Goal: Task Accomplishment & Management: Manage account settings

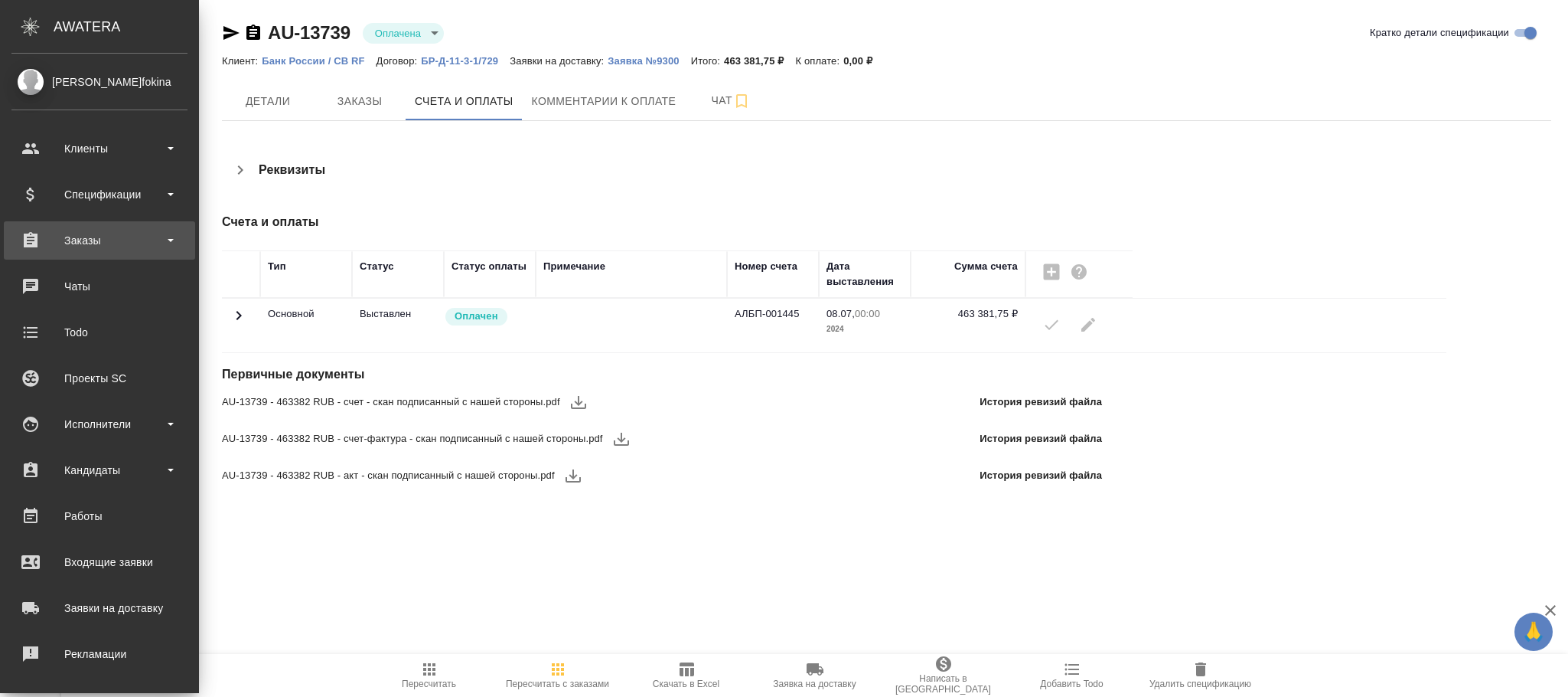
click at [95, 246] on div "Заказы" at bounding box center [100, 240] width 176 height 23
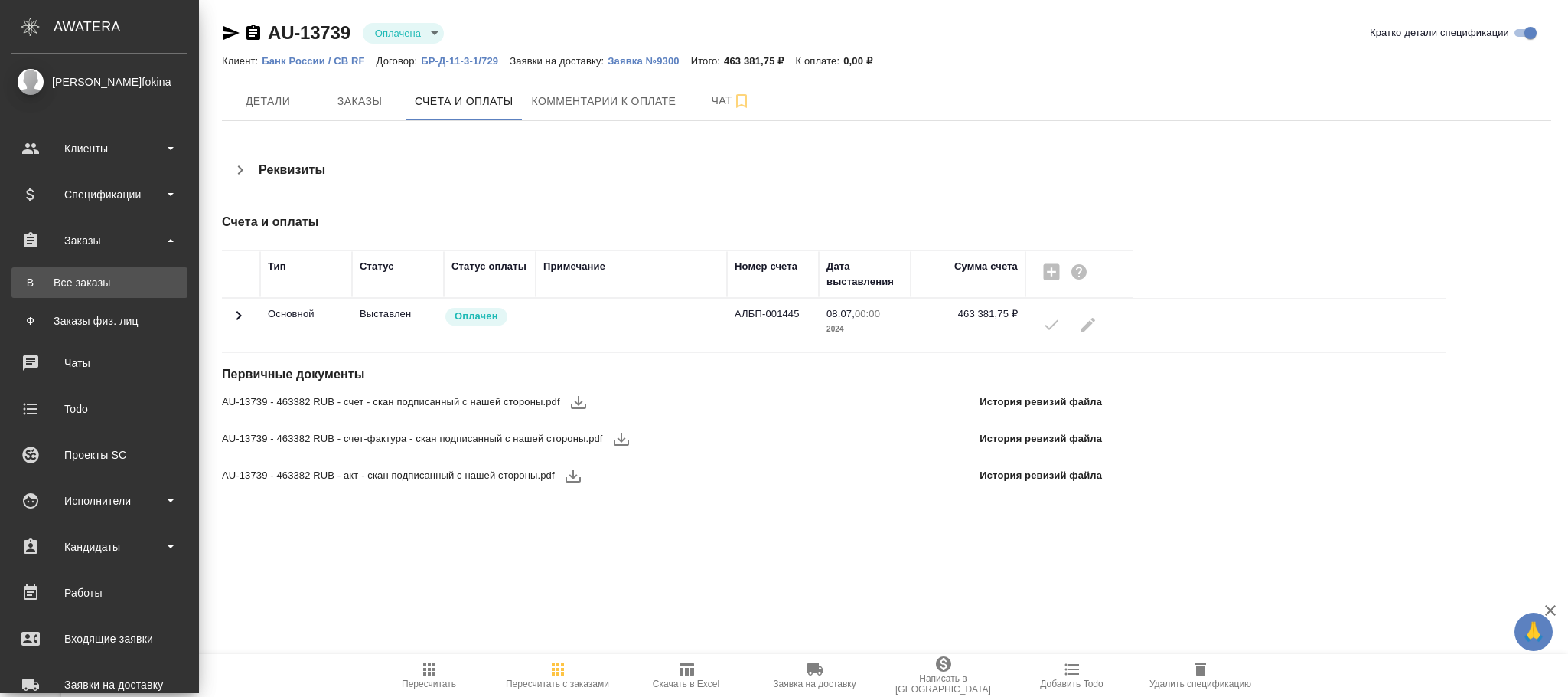
click at [96, 273] on link "В Все заказы" at bounding box center [100, 283] width 176 height 31
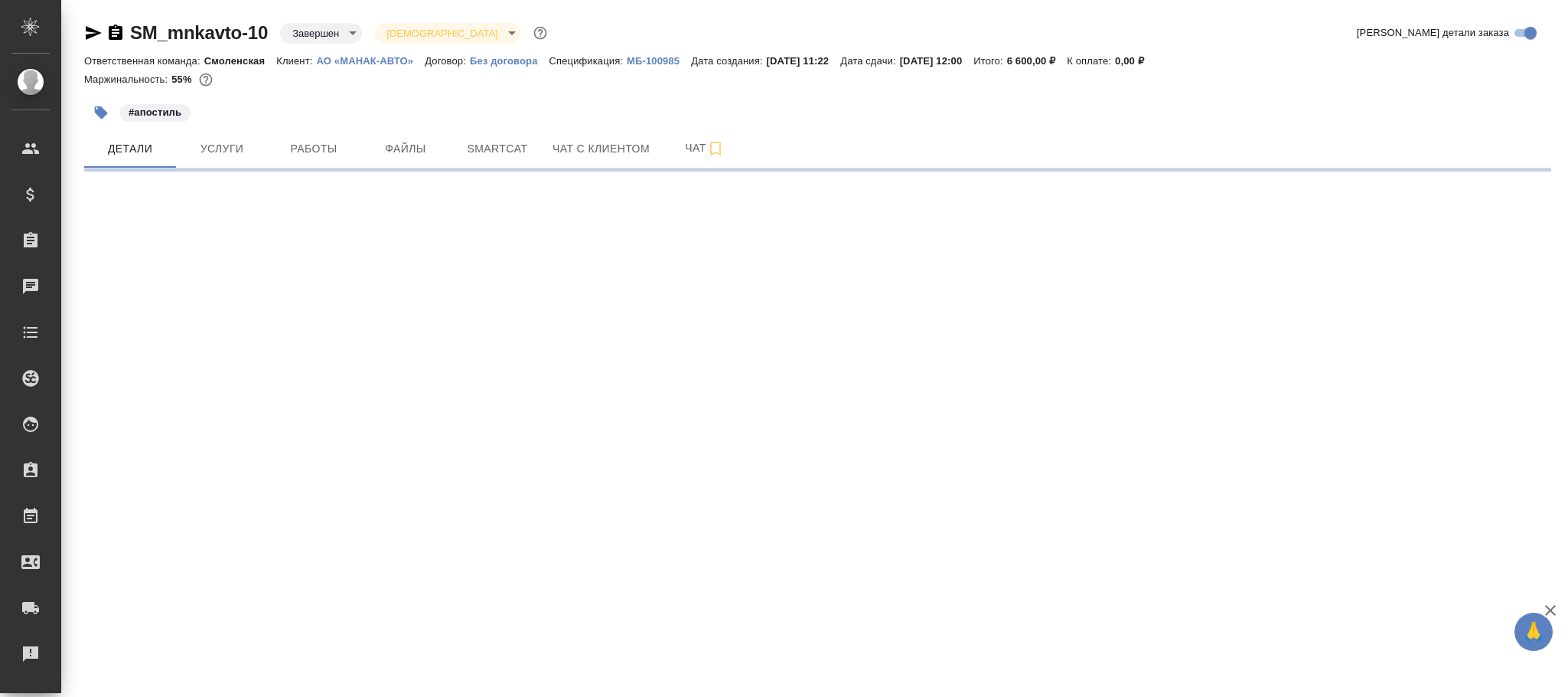
select select "RU"
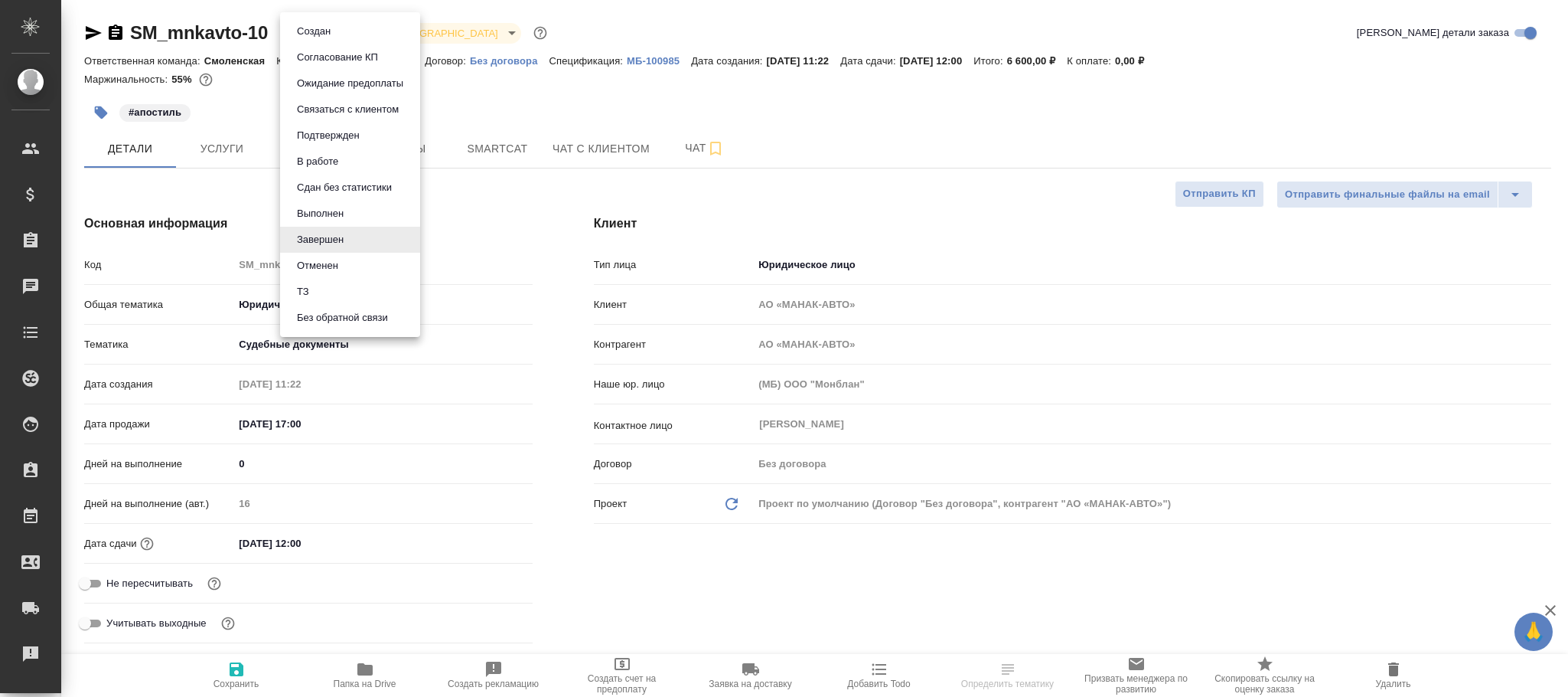
click at [317, 33] on body "🙏 .cls-1 fill:#fff; AWATERA [PERSON_NAME]fokina Клиенты Спецификации Заказы Чат…" at bounding box center [784, 348] width 1568 height 697
type textarea "x"
click at [325, 211] on button "Выполнен" at bounding box center [319, 214] width 55 height 17
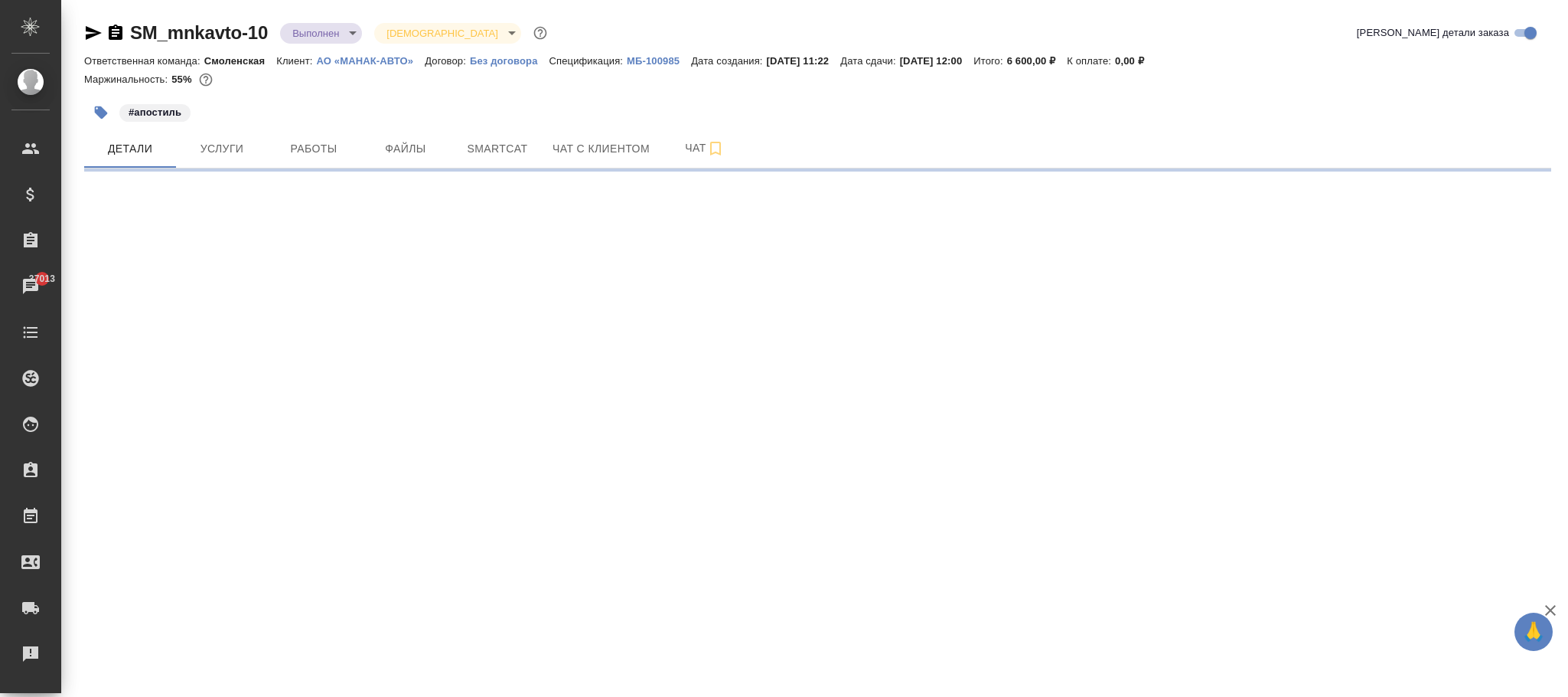
select select "RU"
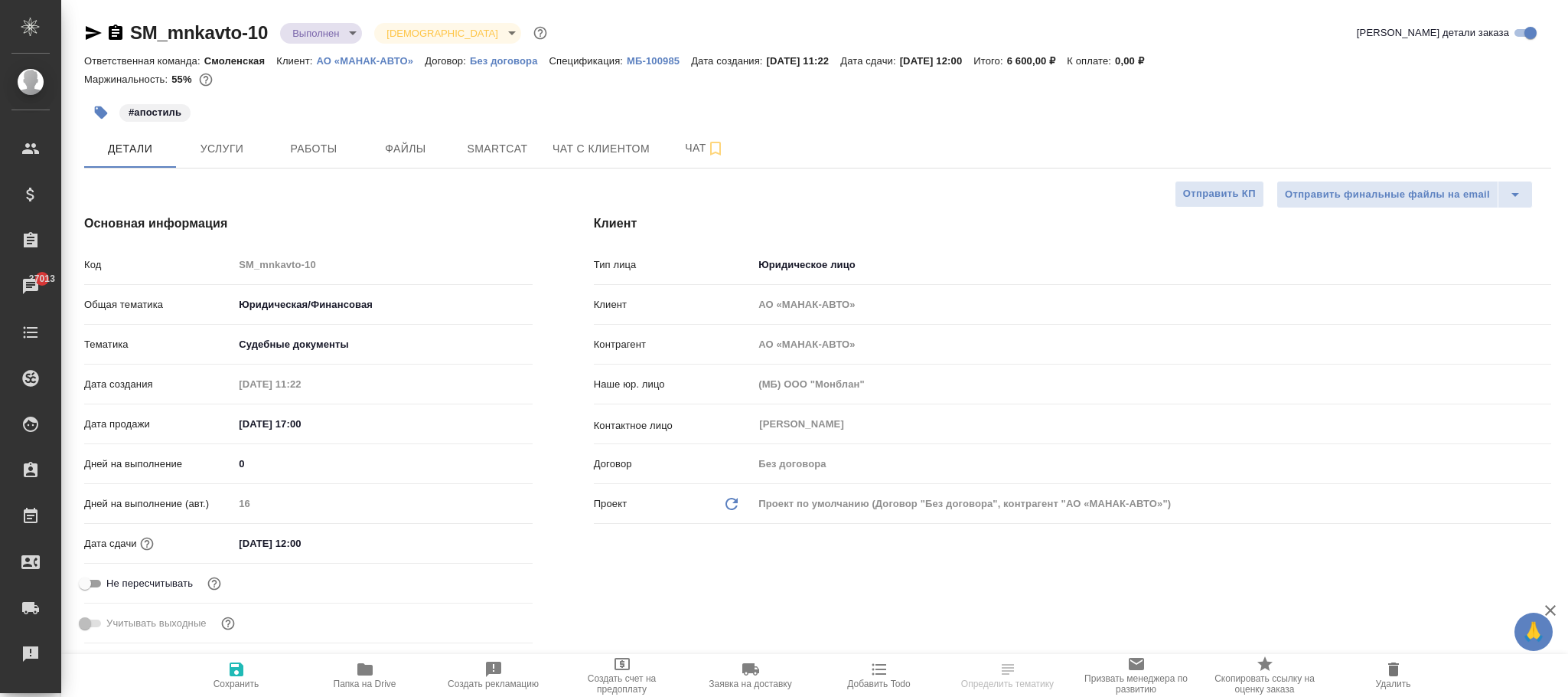
type textarea "x"
click at [242, 669] on div ".cls-1 fill:#fff; AWATERA Фокина Наталья n.fokina Клиенты Спецификации Заказы 3…" at bounding box center [784, 348] width 1568 height 697
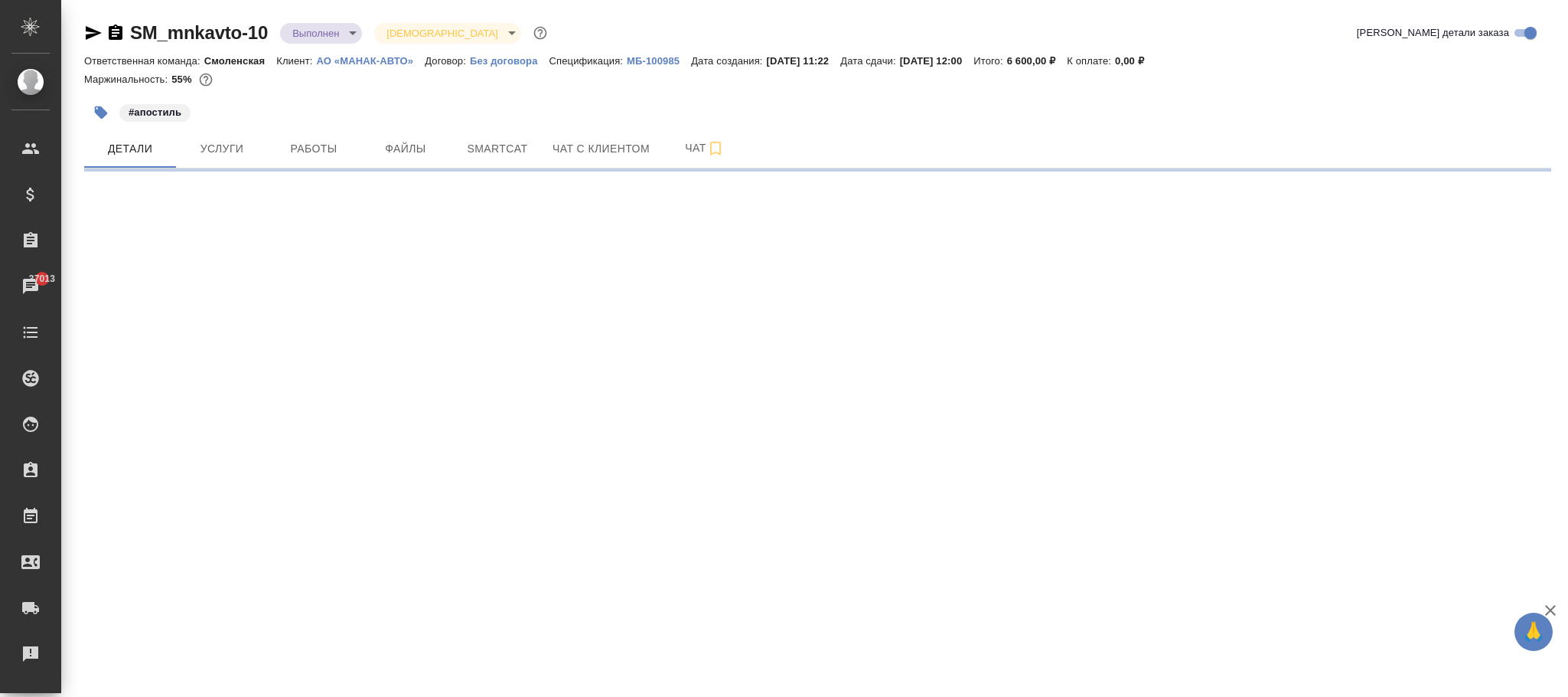
select select "RU"
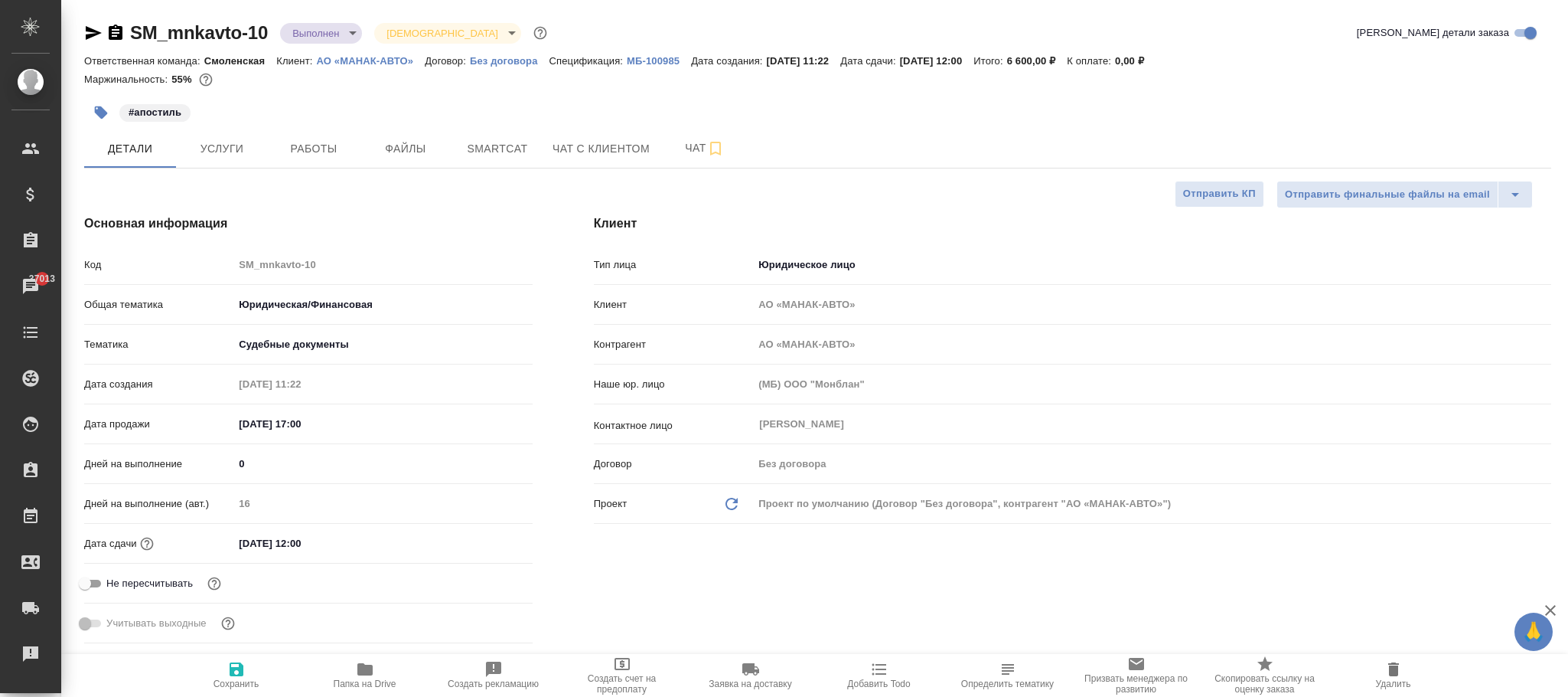
type textarea "x"
click at [244, 682] on span "Сохранить" at bounding box center [236, 684] width 45 height 11
type textarea "x"
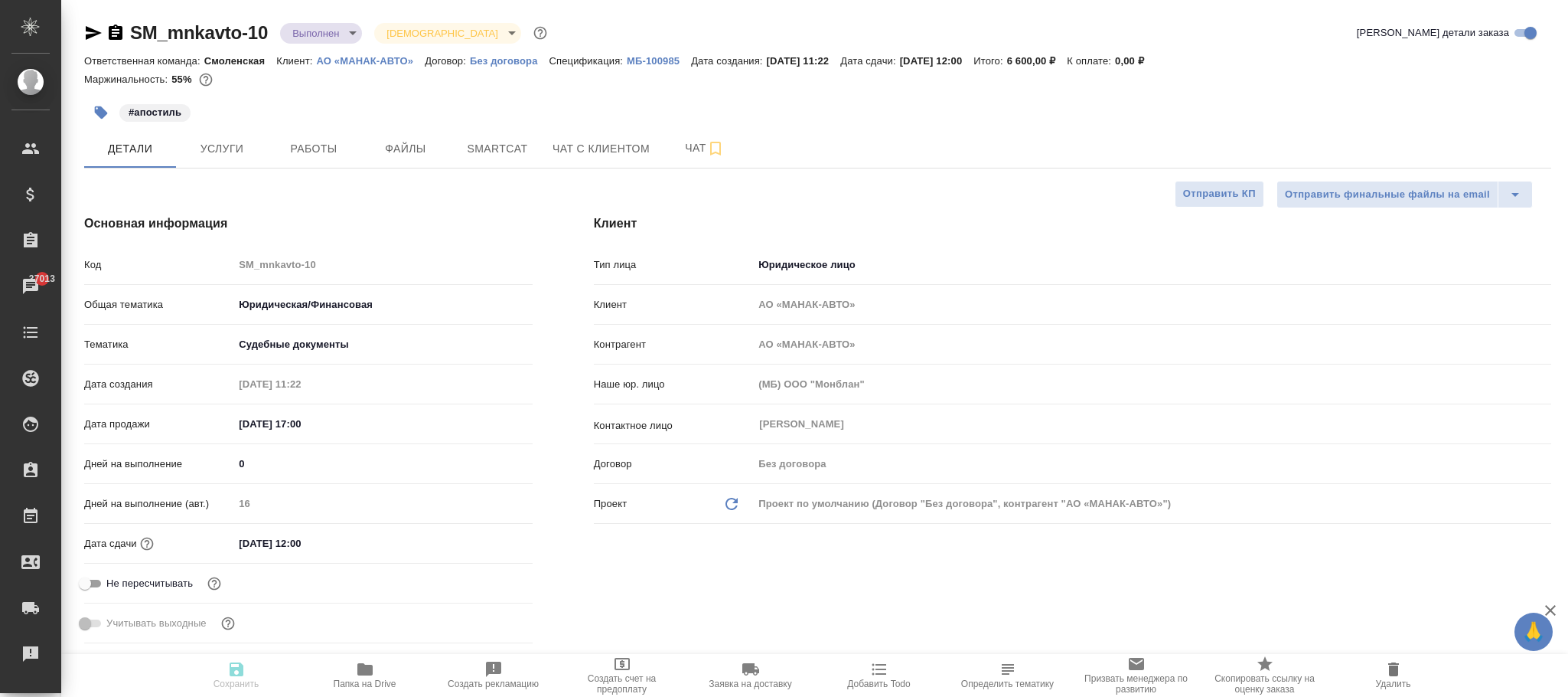
type textarea "x"
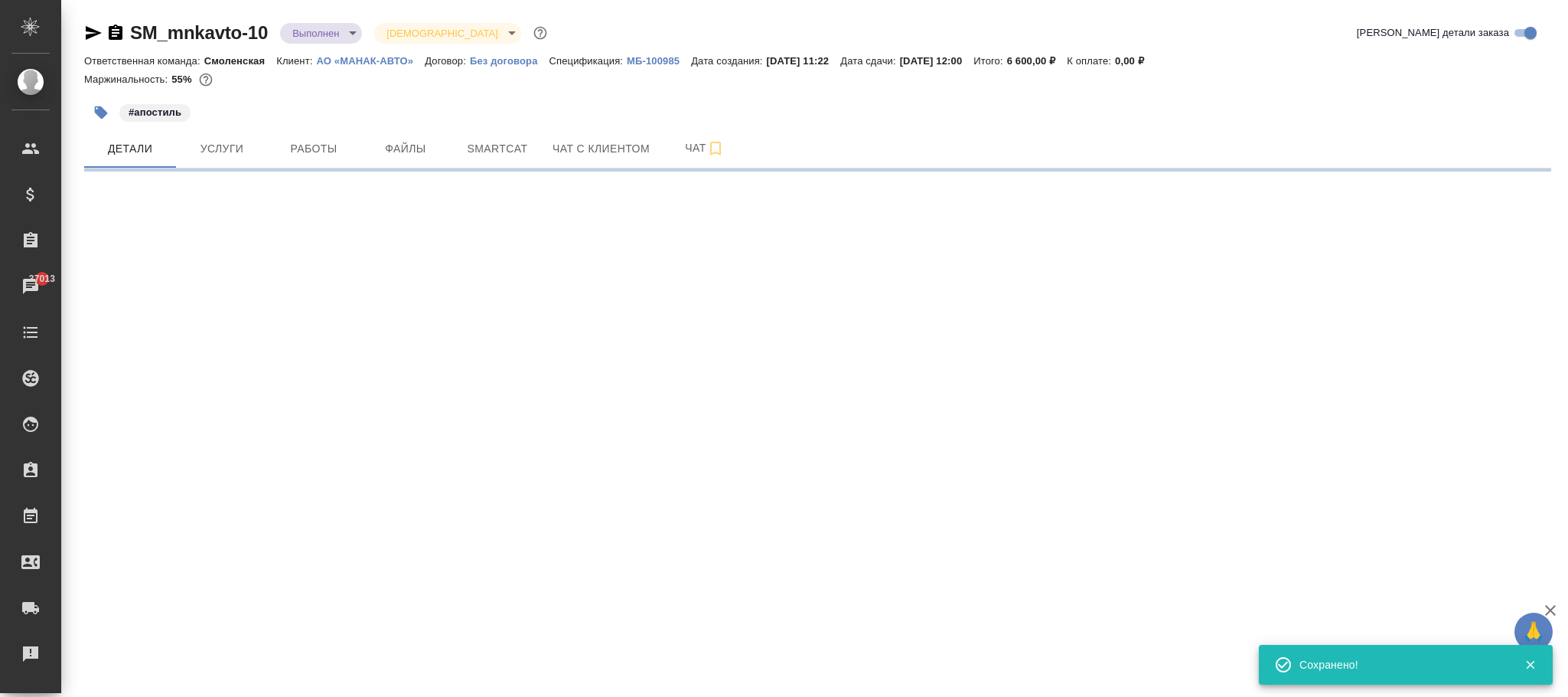
select select "RU"
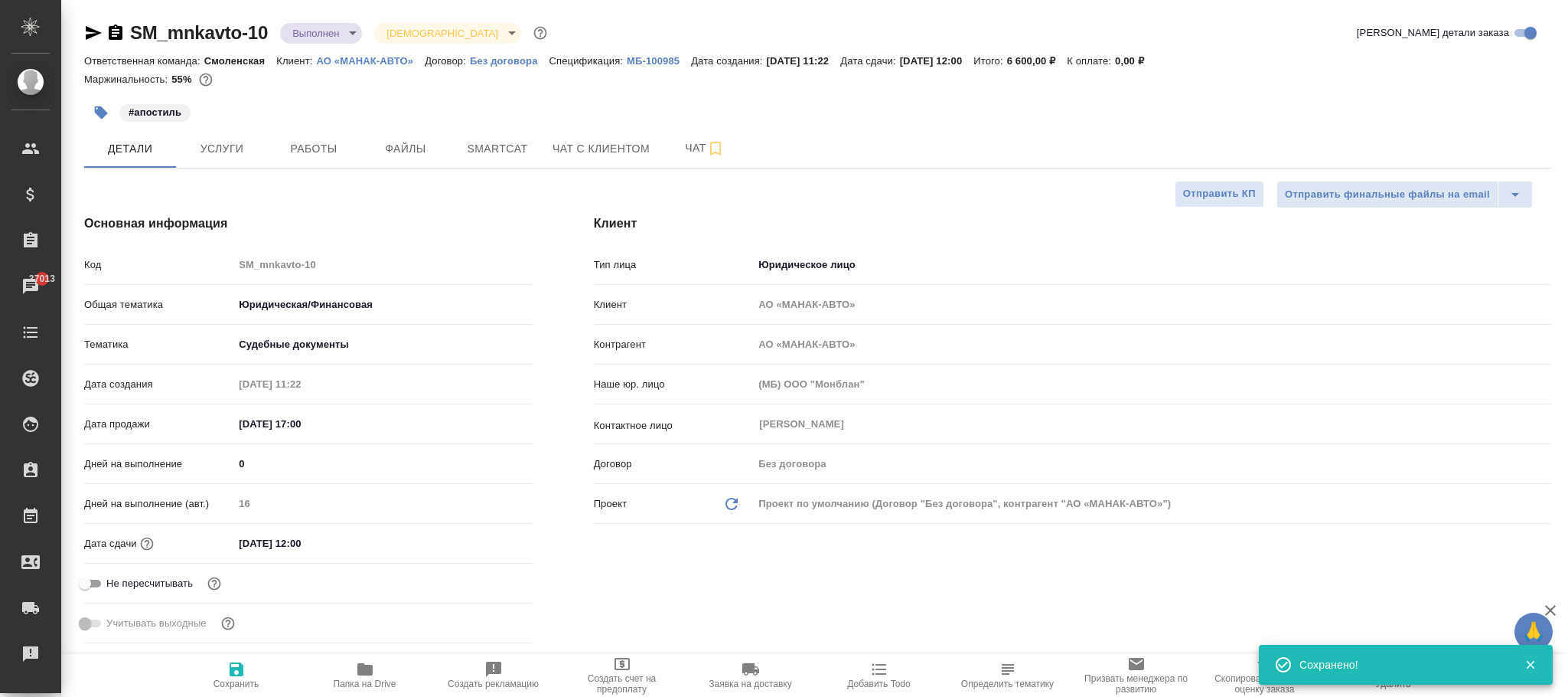
type textarea "x"
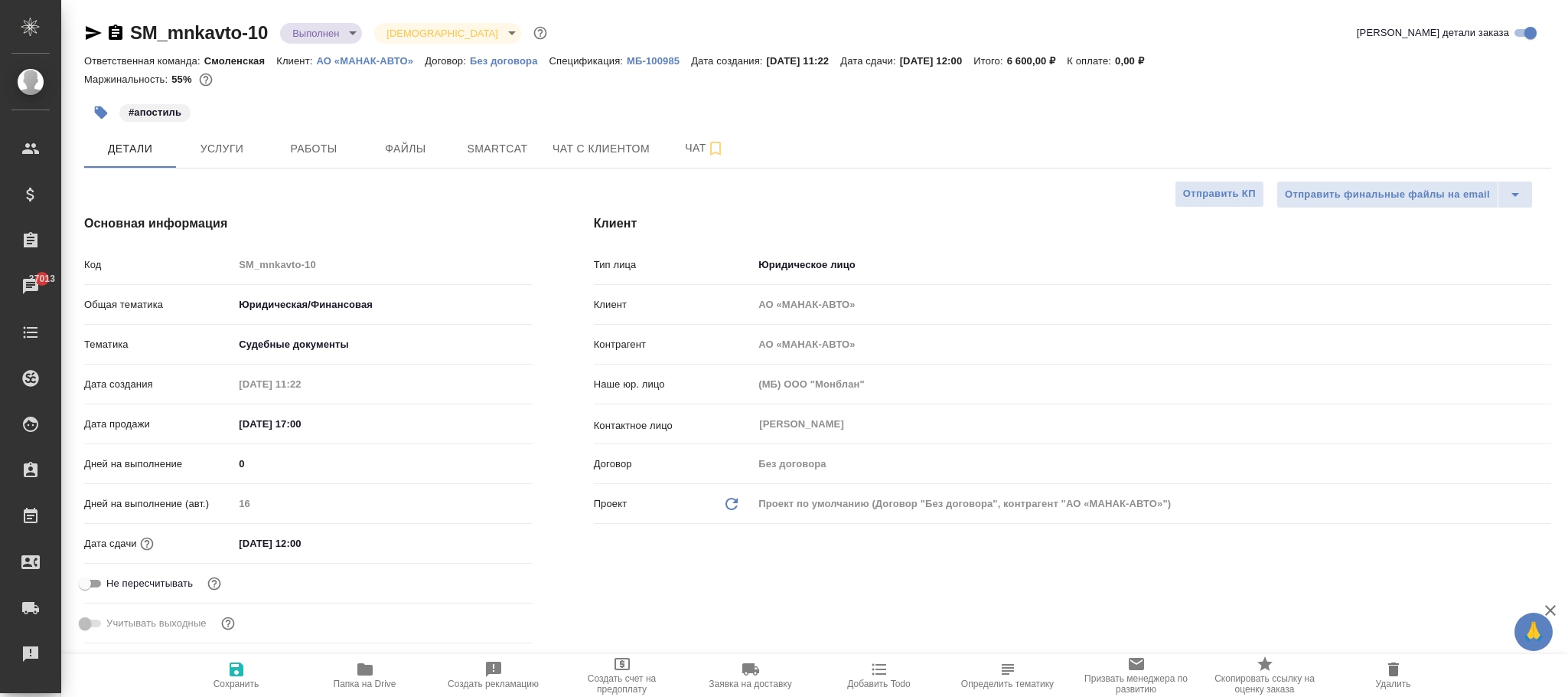
type textarea "x"
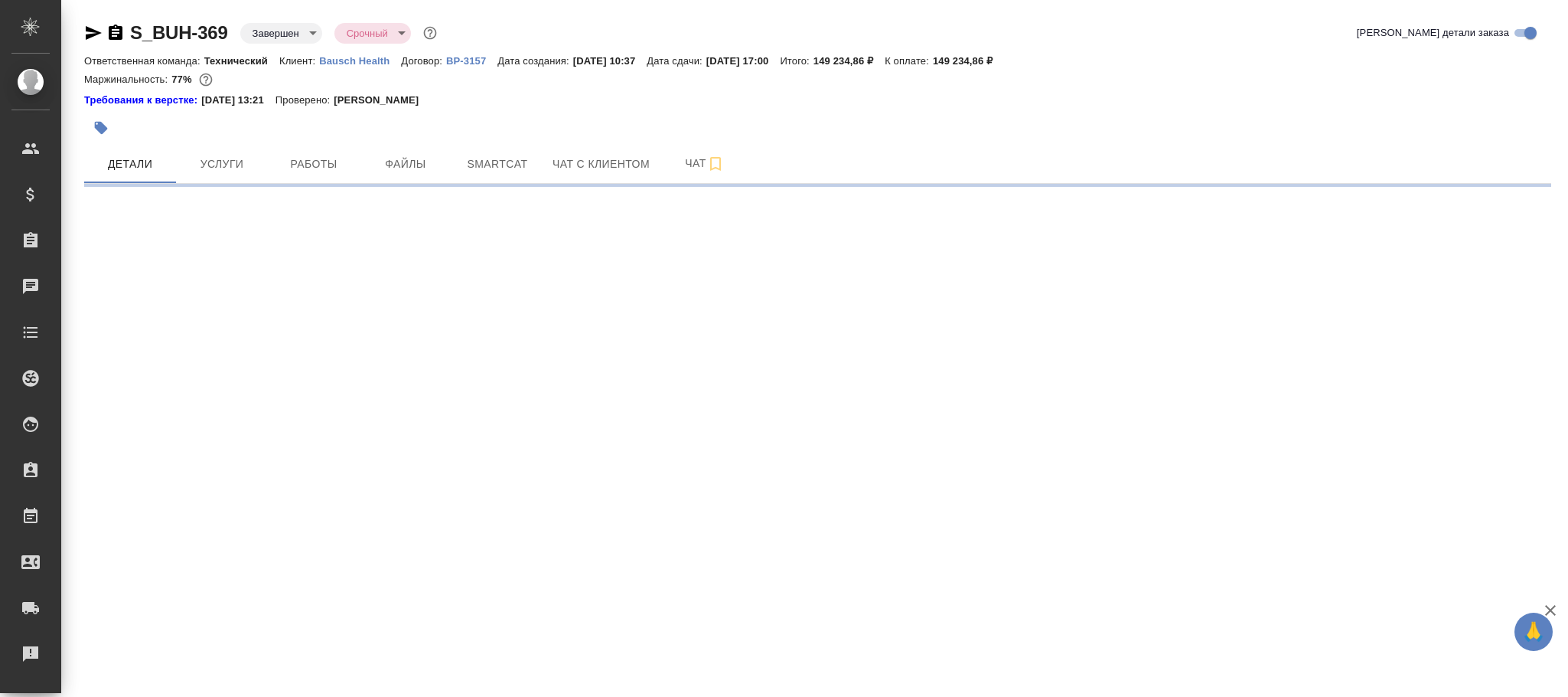
select select "RU"
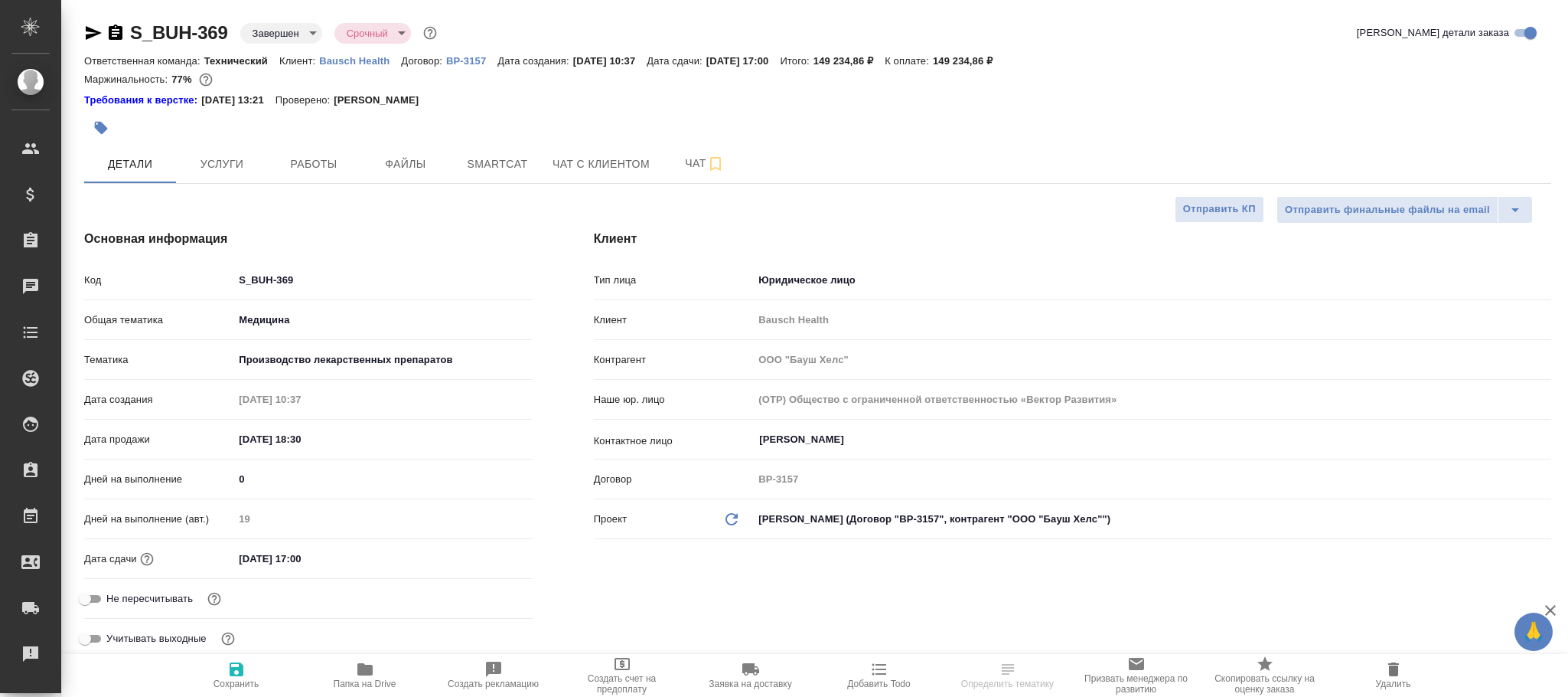
type textarea "x"
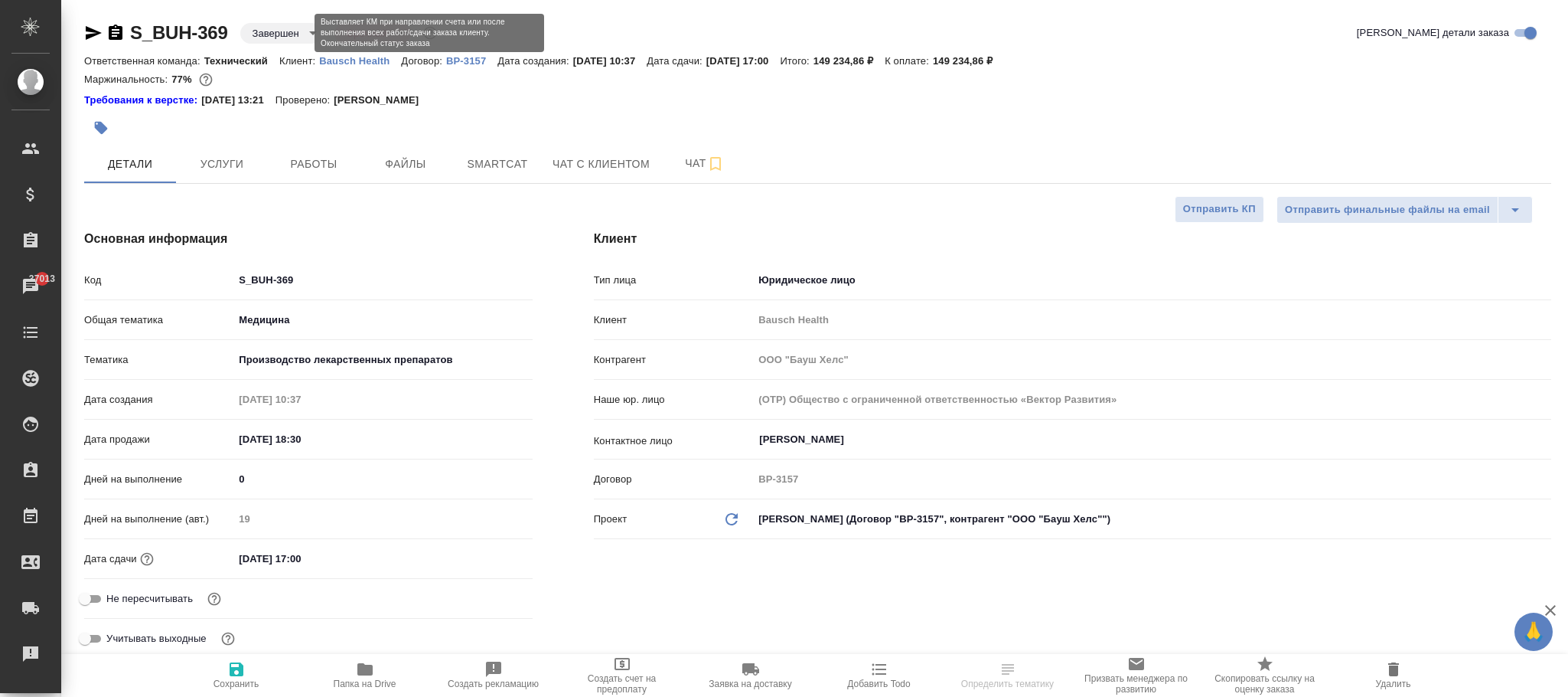
click at [298, 35] on body "🙏 .cls-1 fill:#fff; AWATERA Фокина Наталья n.fokina Клиенты Спецификации Заказы…" at bounding box center [784, 348] width 1568 height 697
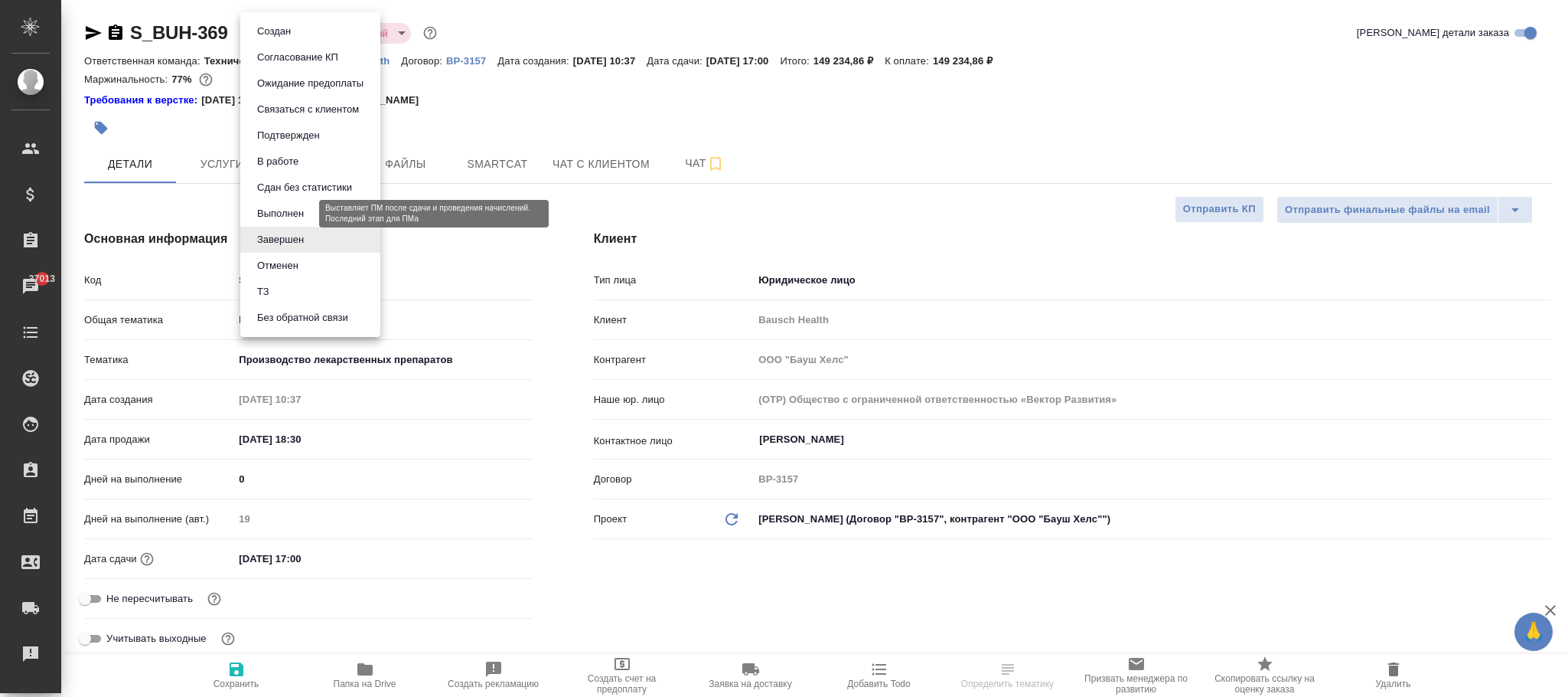
drag, startPoint x: 281, startPoint y: 210, endPoint x: 306, endPoint y: 209, distance: 25.0
click at [287, 210] on button "Выполнен" at bounding box center [280, 214] width 55 height 17
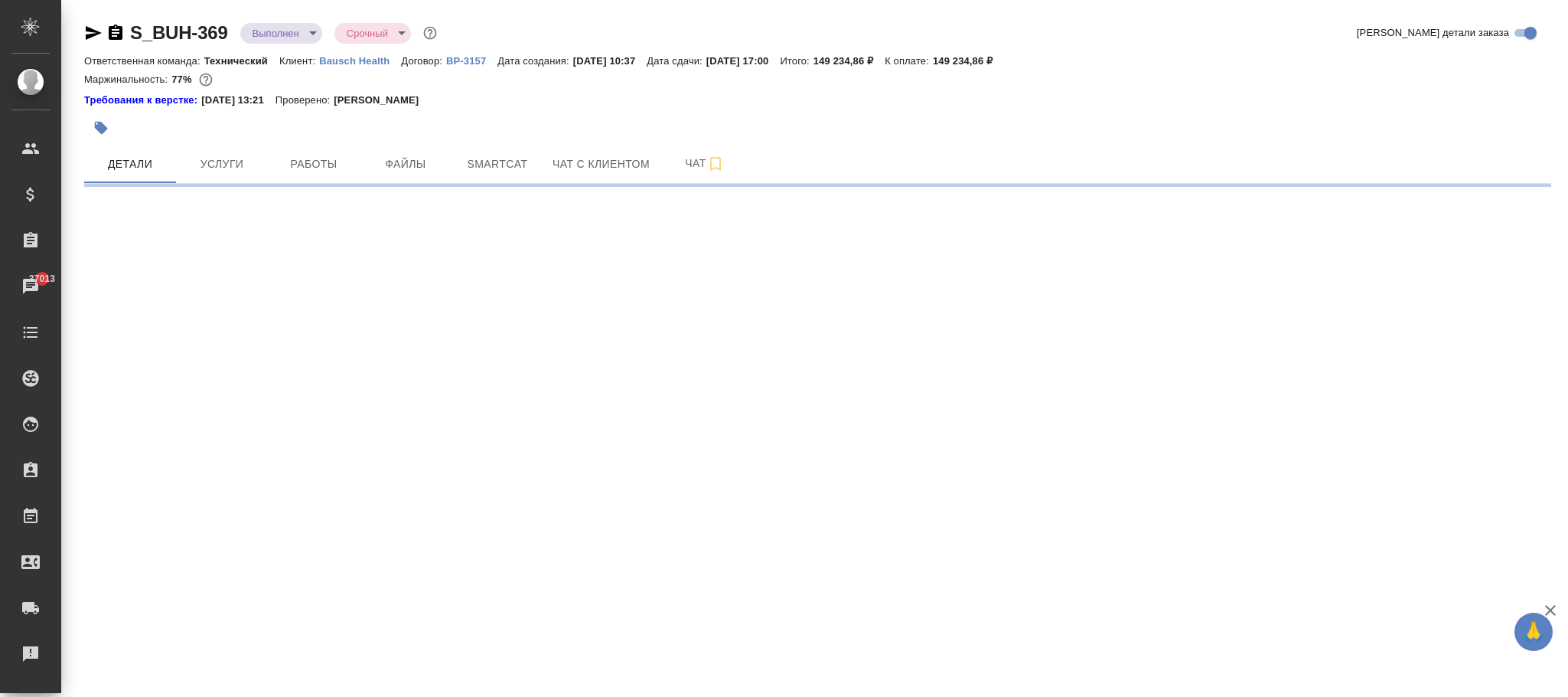
select select "RU"
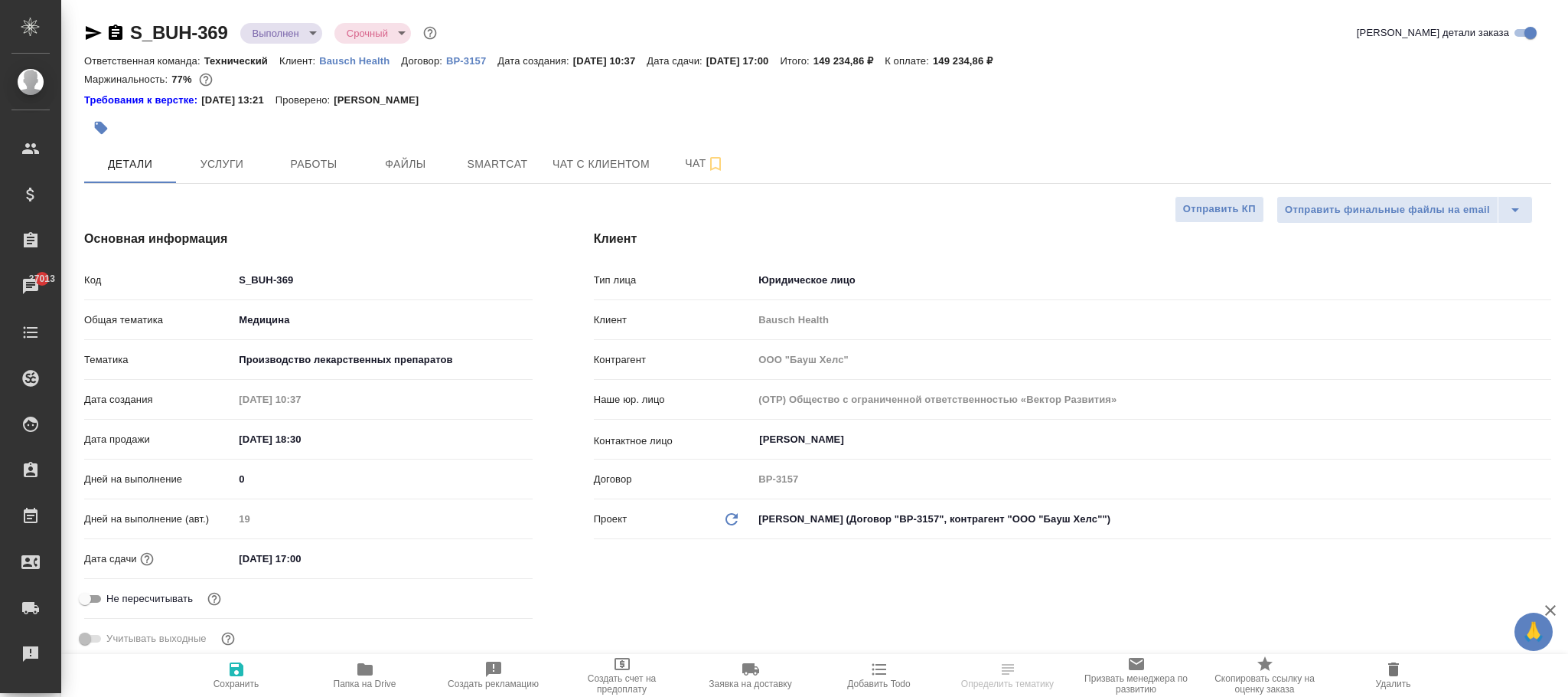
click at [244, 681] on span "Сохранить" at bounding box center [236, 684] width 45 height 11
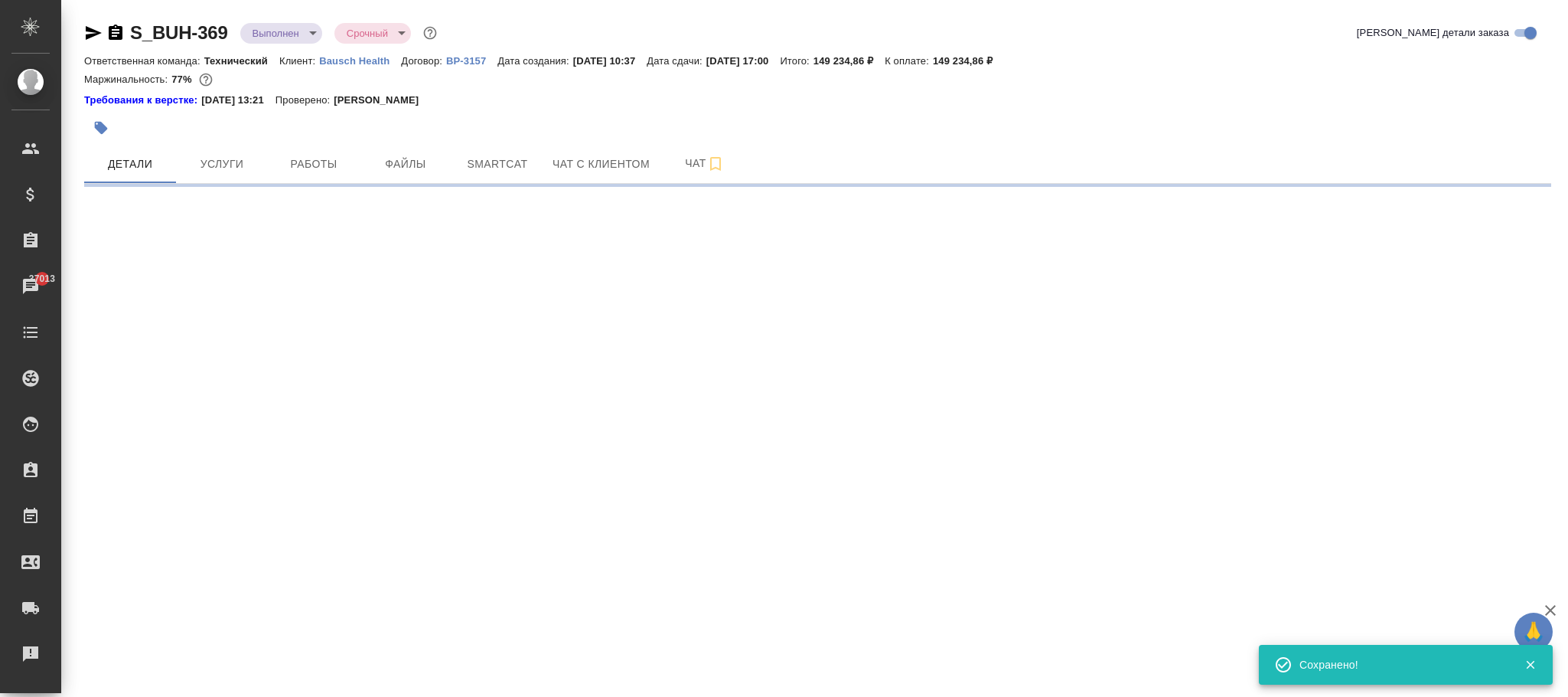
select select "RU"
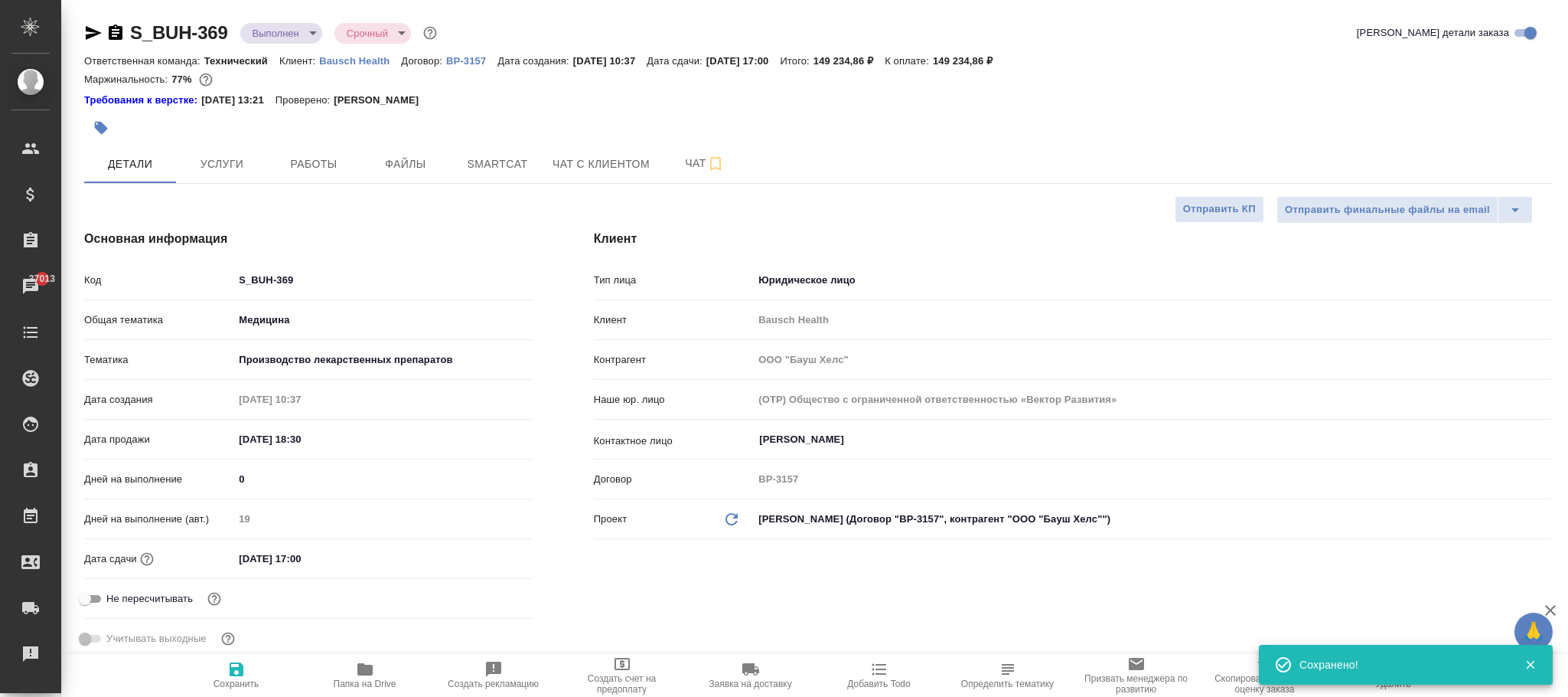
type textarea "x"
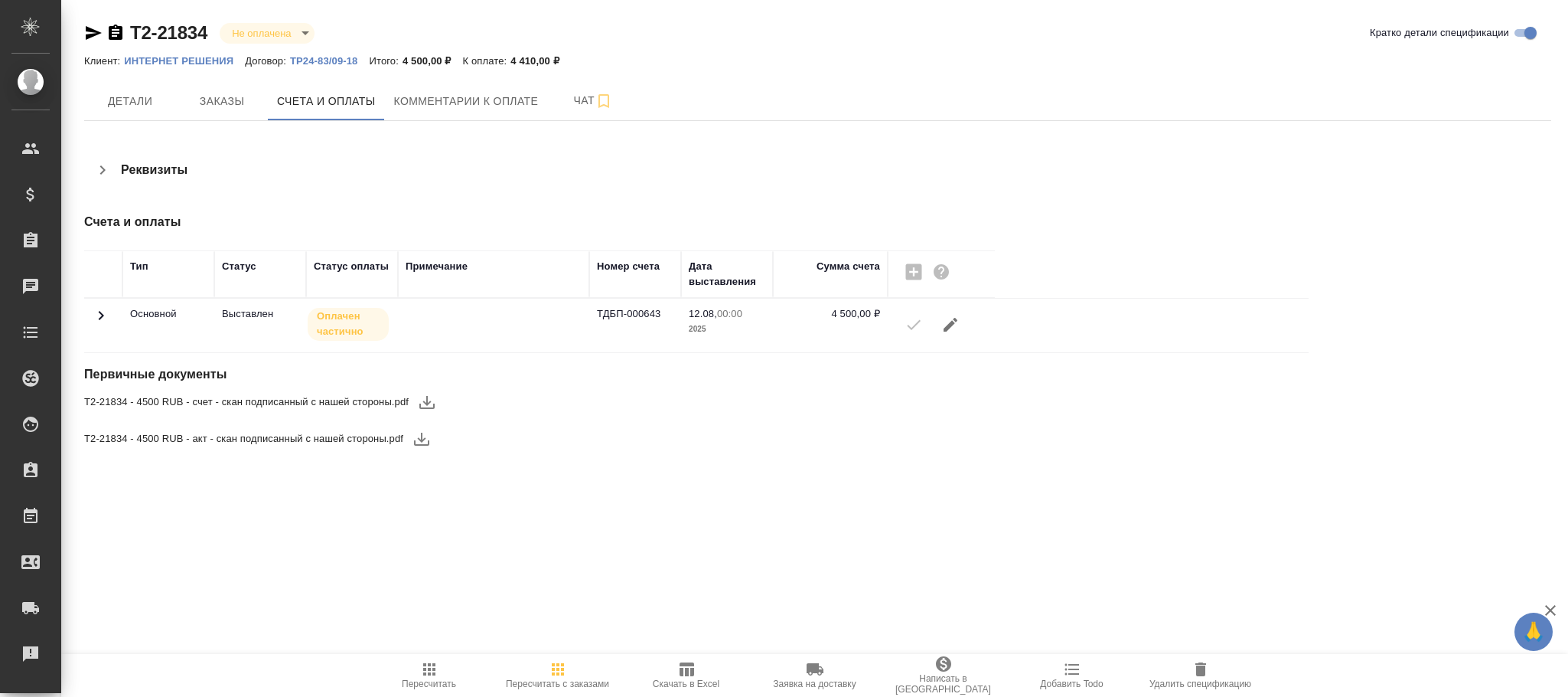
drag, startPoint x: 99, startPoint y: 315, endPoint x: 128, endPoint y: 326, distance: 31.0
click at [99, 315] on icon at bounding box center [101, 316] width 18 height 18
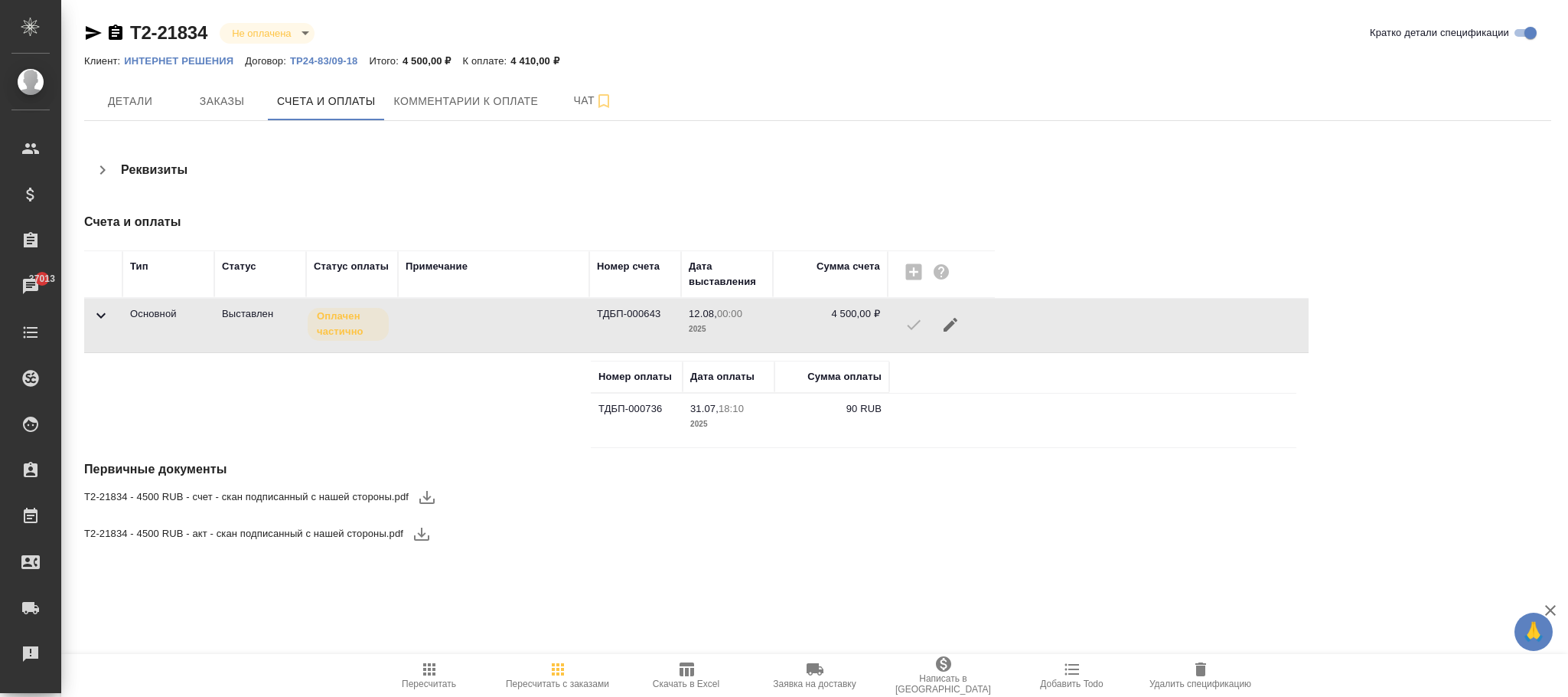
click at [956, 327] on icon "button" at bounding box center [950, 325] width 18 height 18
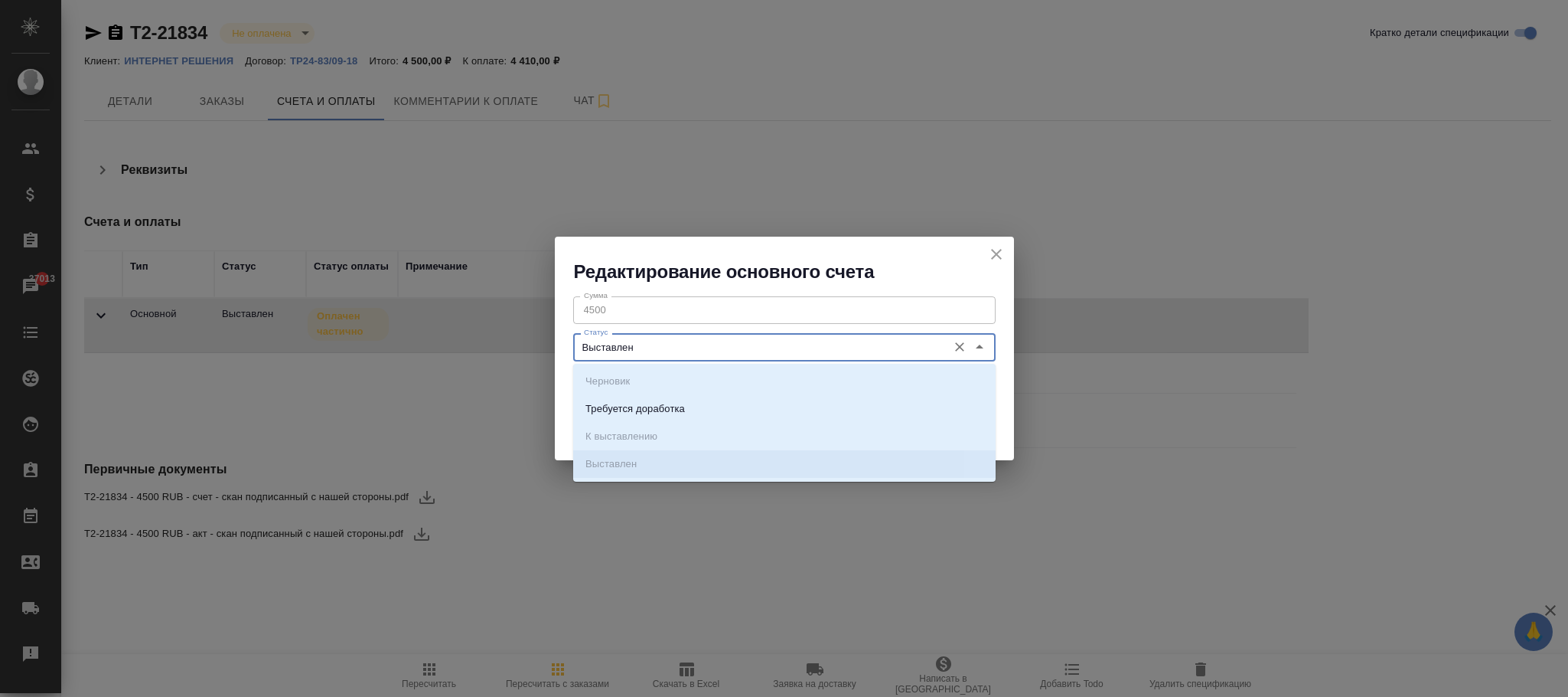
click at [733, 351] on input "Выставлен" at bounding box center [759, 347] width 362 height 18
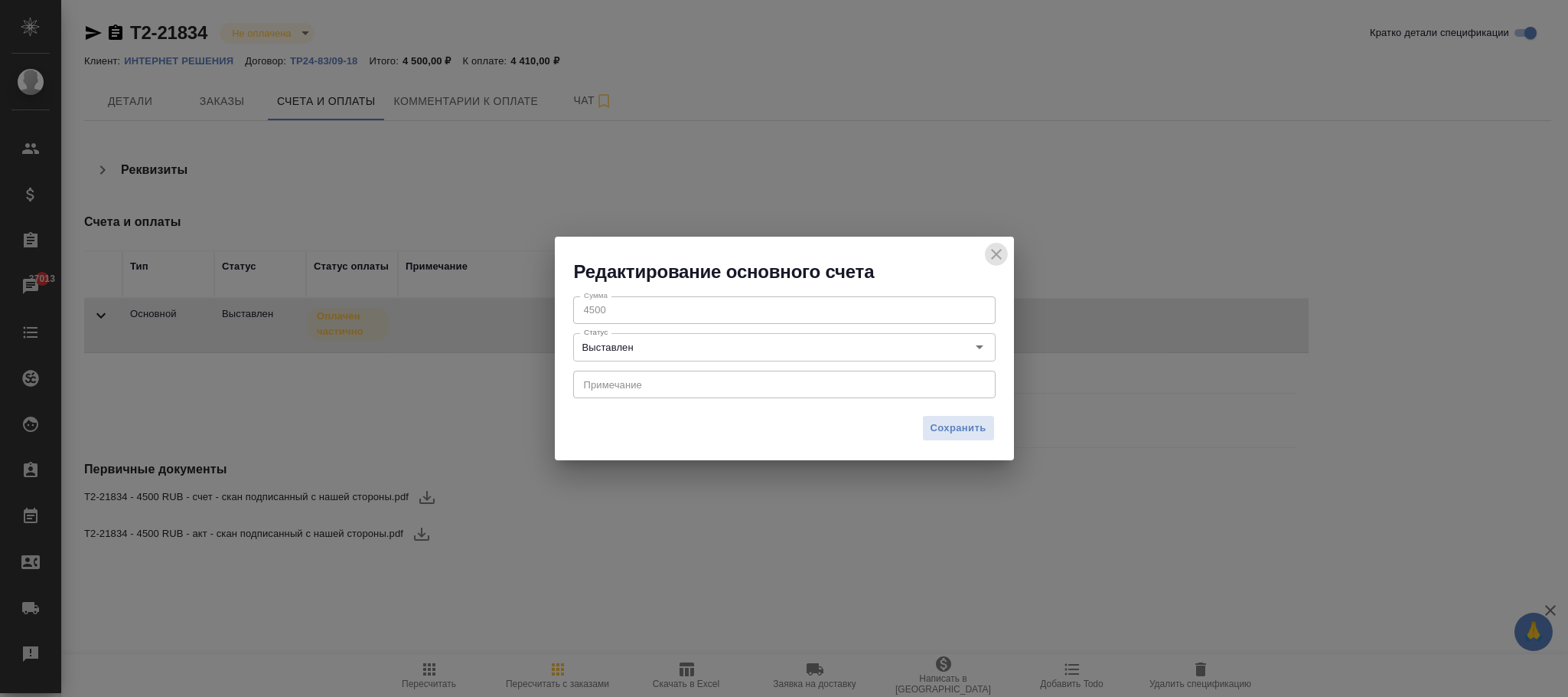
click at [1002, 255] on icon "close" at bounding box center [997, 254] width 18 height 18
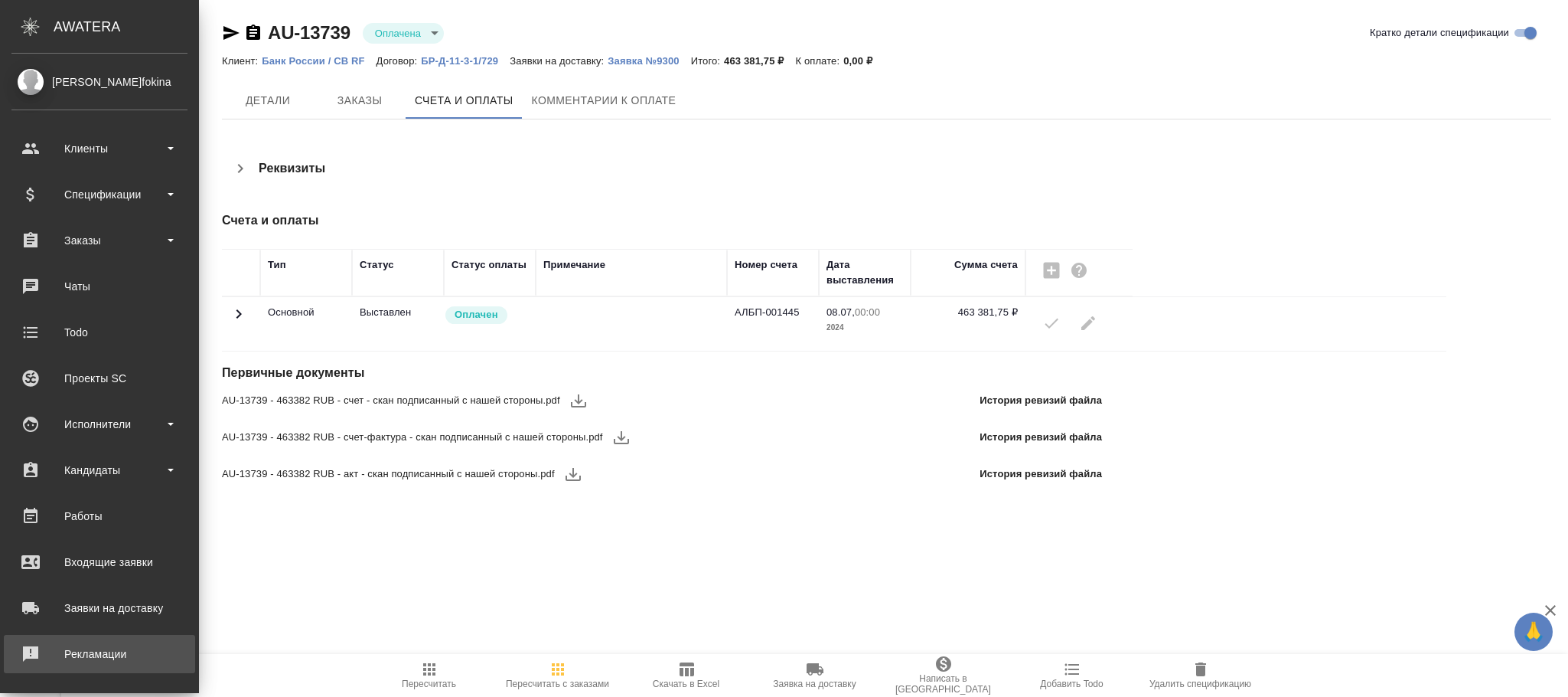
scroll to position [186, 0]
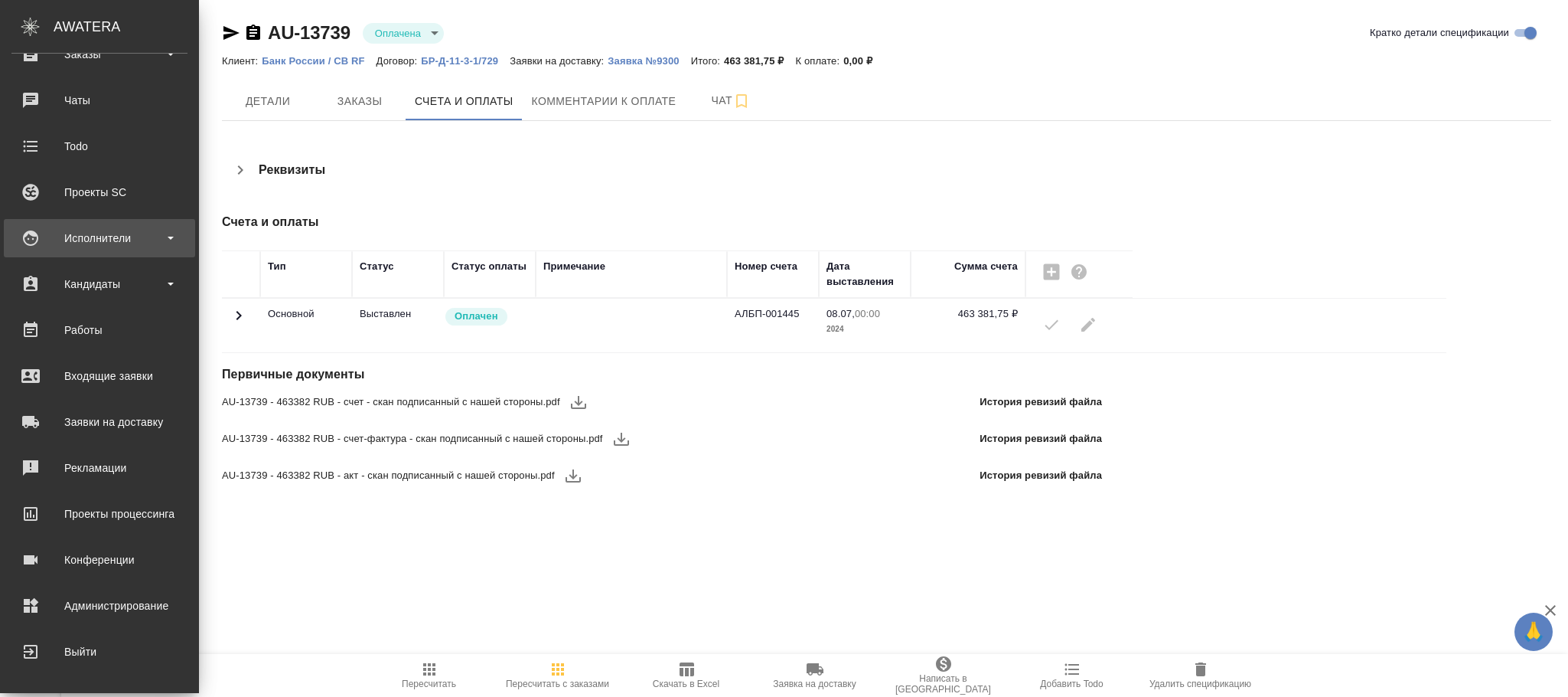
click at [122, 228] on div "Исполнители" at bounding box center [100, 237] width 176 height 23
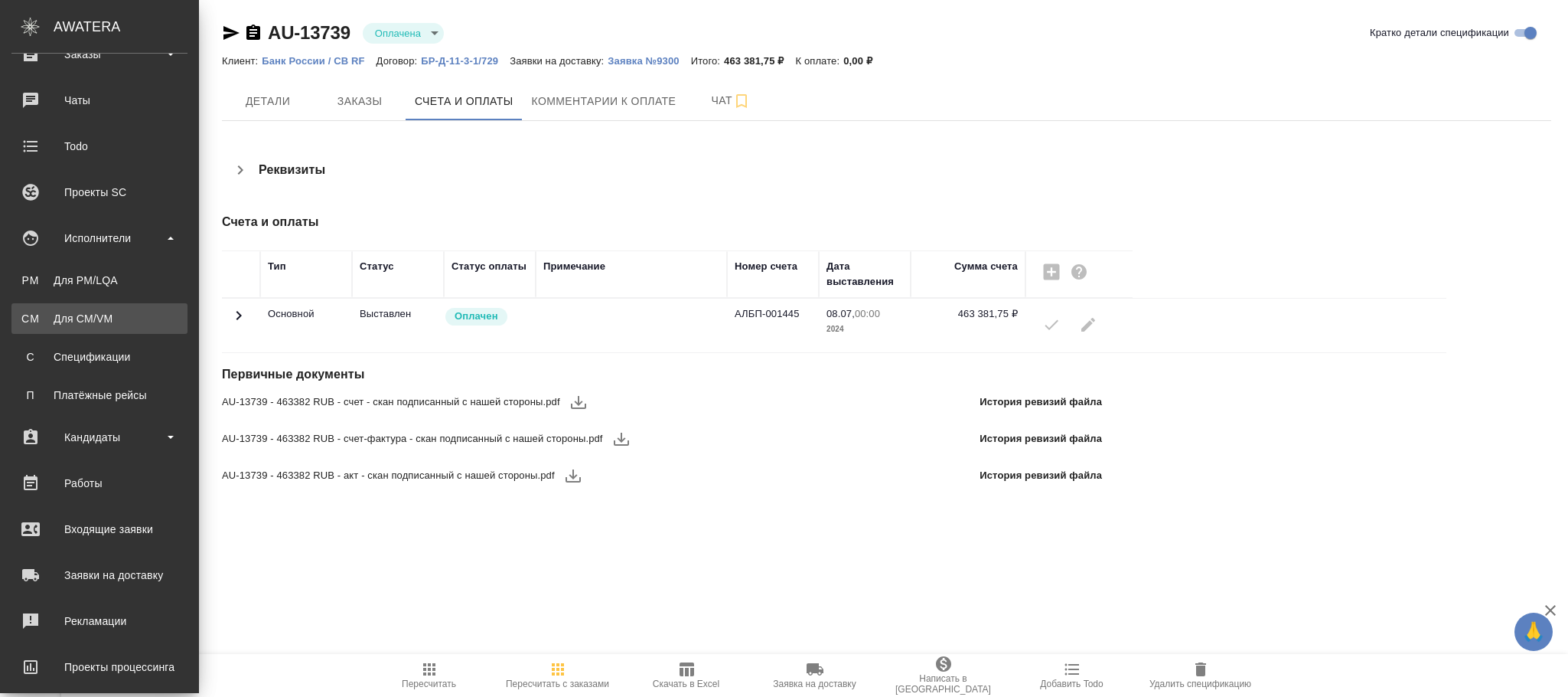
click at [104, 311] on div "Для CM/VM" at bounding box center [99, 318] width 161 height 15
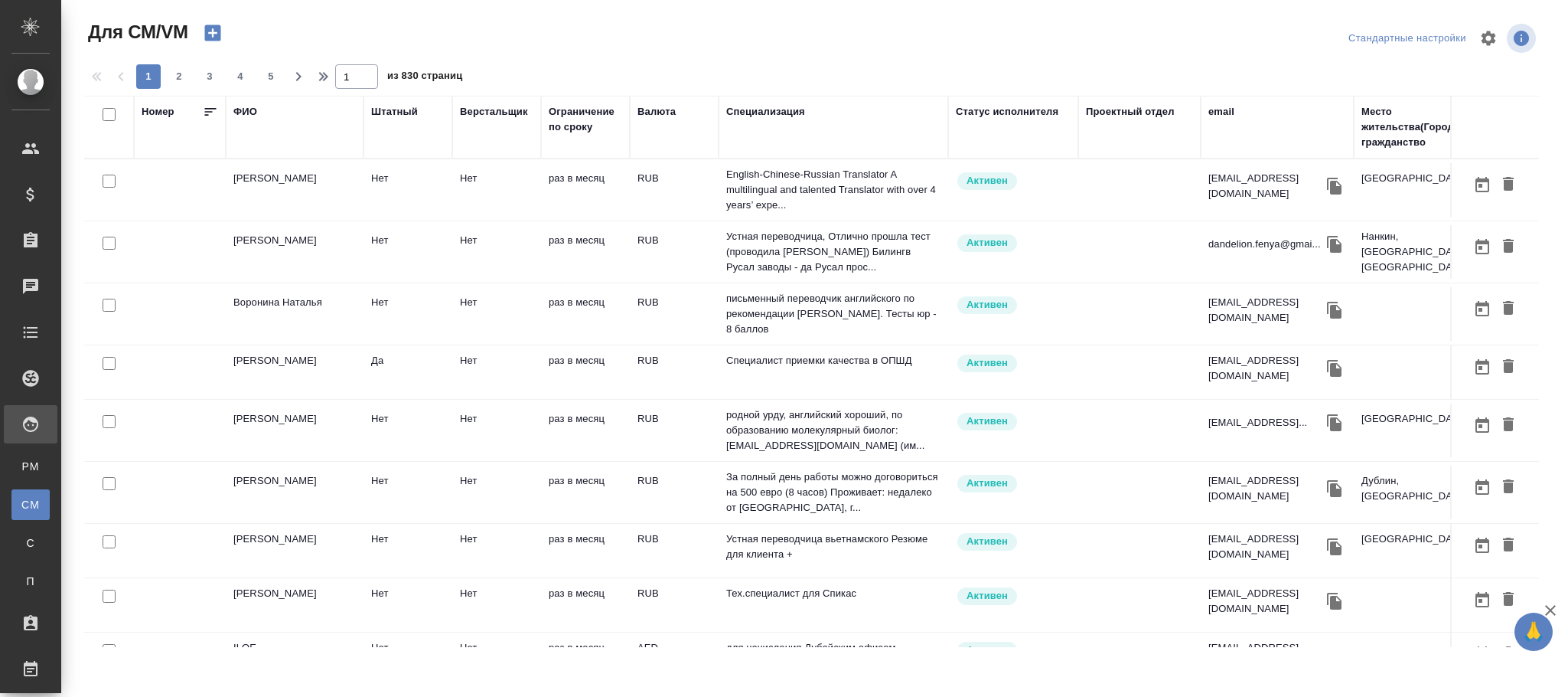
click at [253, 113] on div "ФИО" at bounding box center [246, 111] width 24 height 15
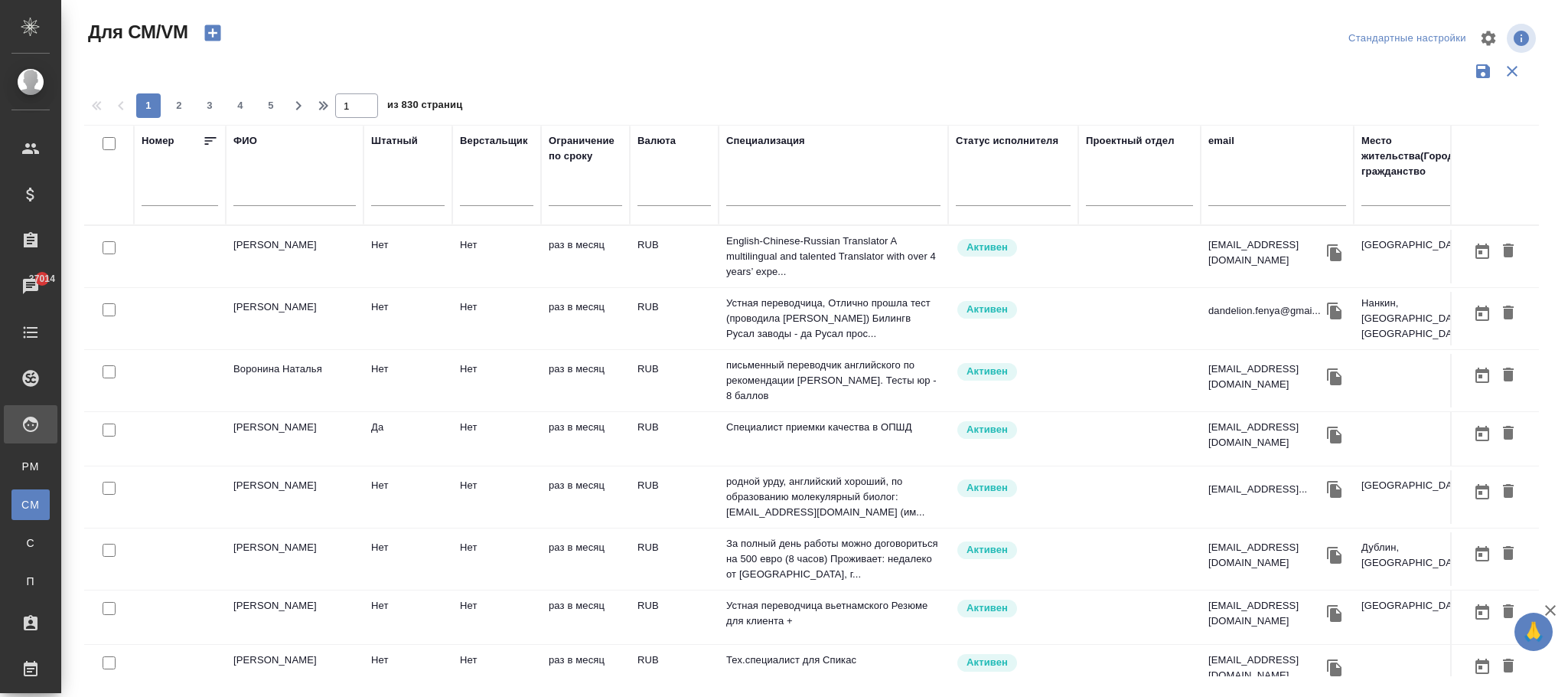
click at [260, 196] on input "text" at bounding box center [295, 196] width 123 height 19
type input "x"
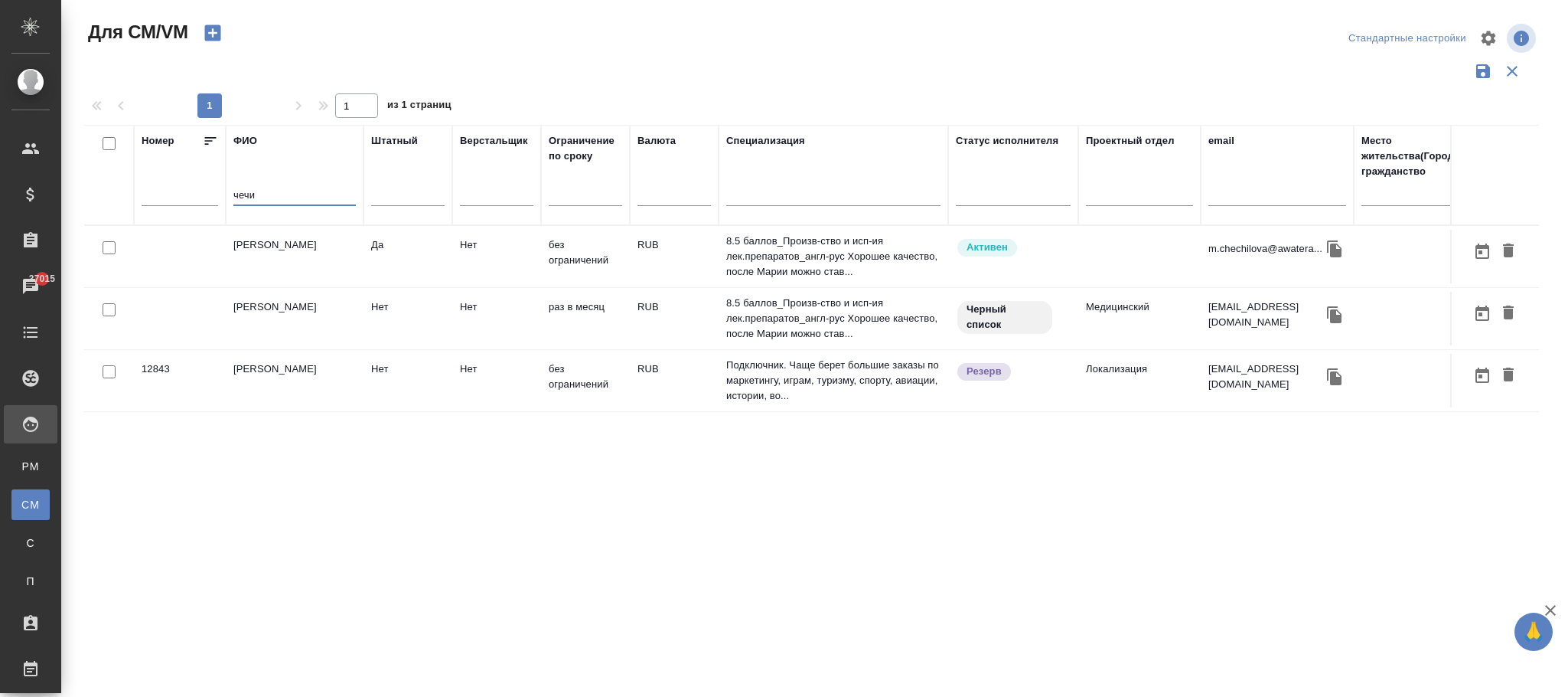
type input "чечи"
click at [427, 264] on td "Да" at bounding box center [408, 256] width 89 height 54
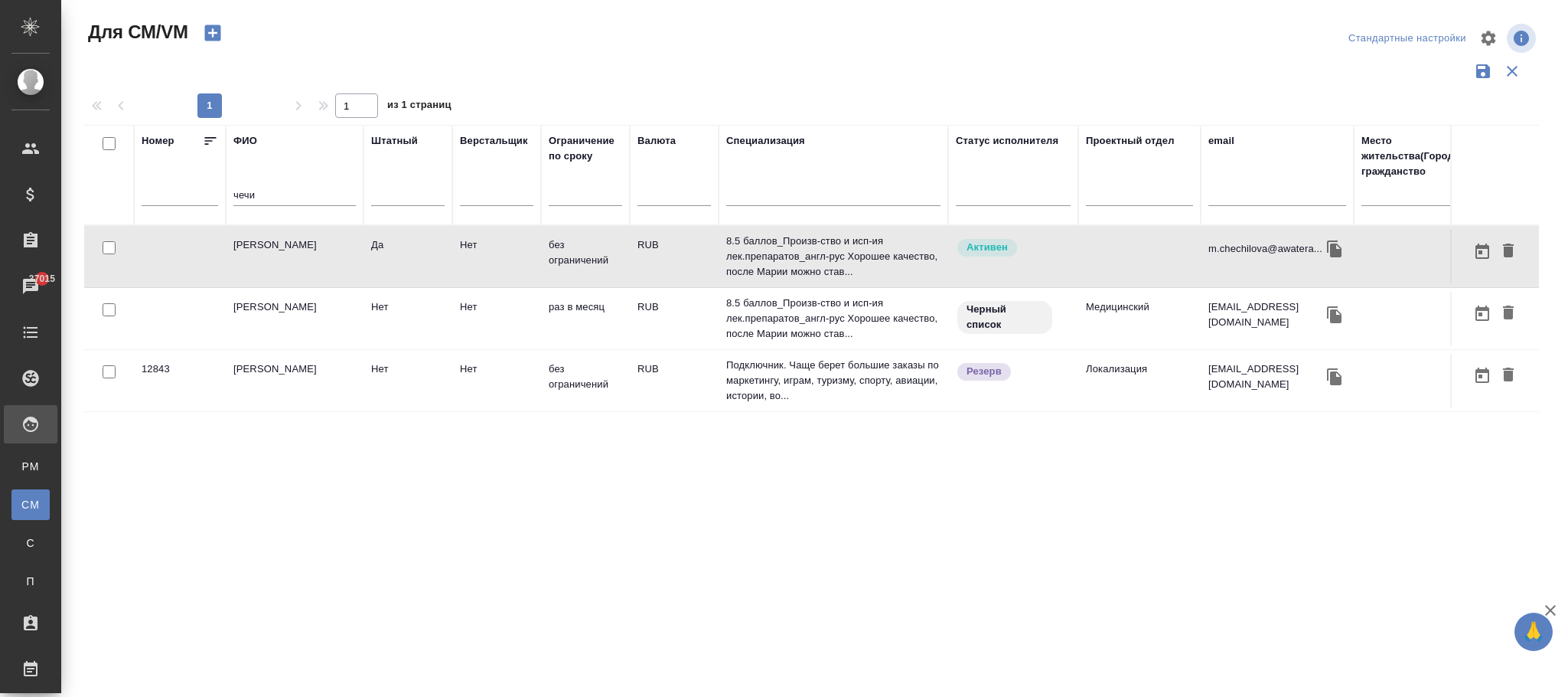
click at [427, 264] on td "Да" at bounding box center [408, 256] width 89 height 54
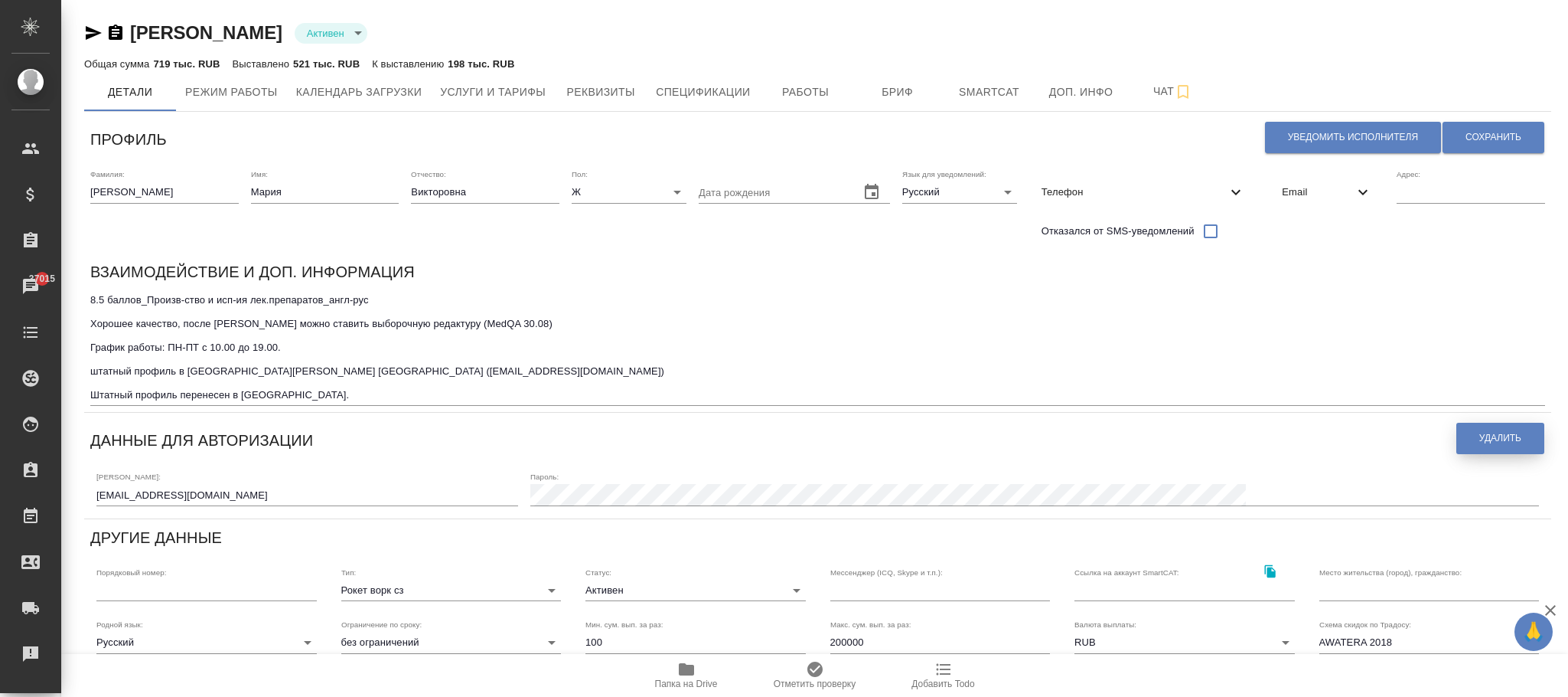
click at [1045, 442] on span "Удалить" at bounding box center [1501, 439] width 42 height 13
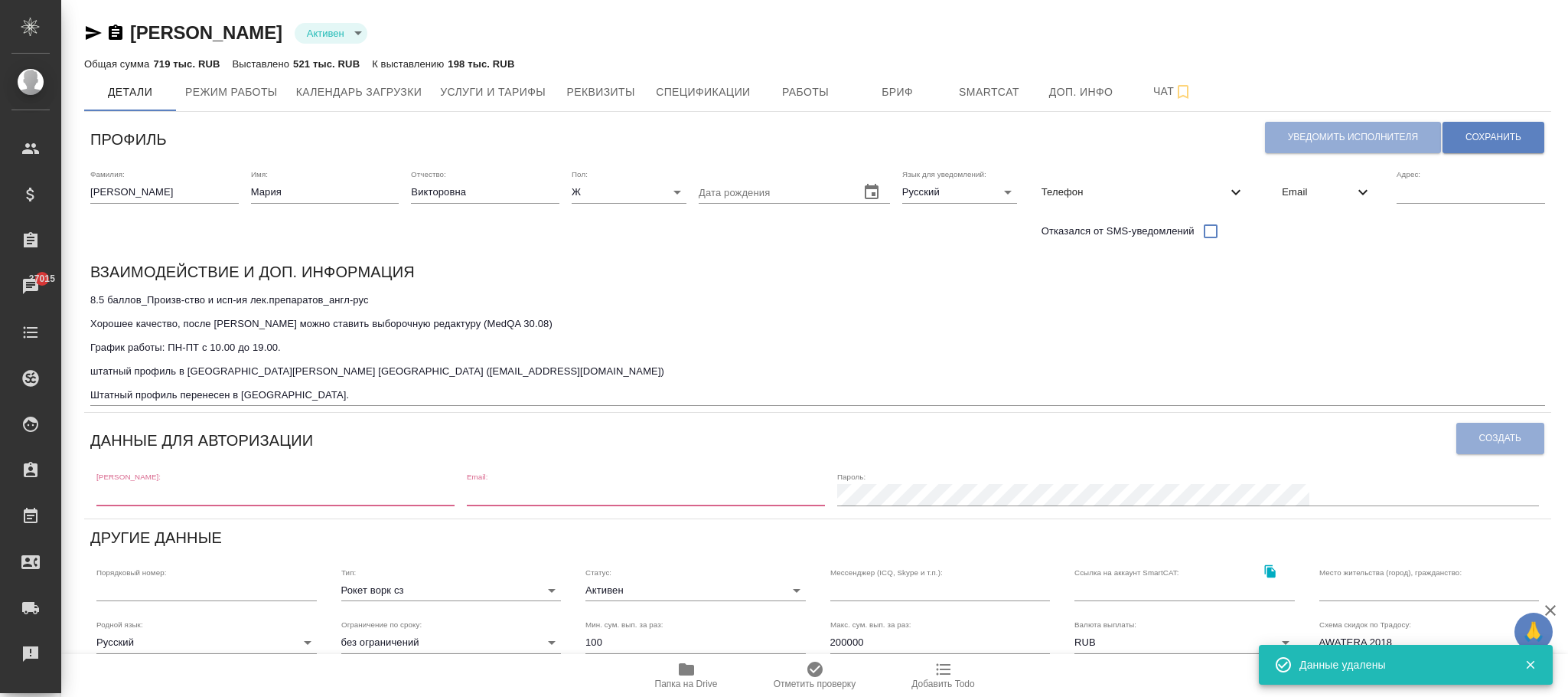
click at [225, 464] on input "text" at bounding box center [276, 495] width 358 height 22
paste input "m.chechilova1@awatera.com"
type input "m.chechilova1@awatera.com"
click at [646, 464] on input "email" at bounding box center [646, 495] width 358 height 22
paste input "m.chechilova1@awatera.com"
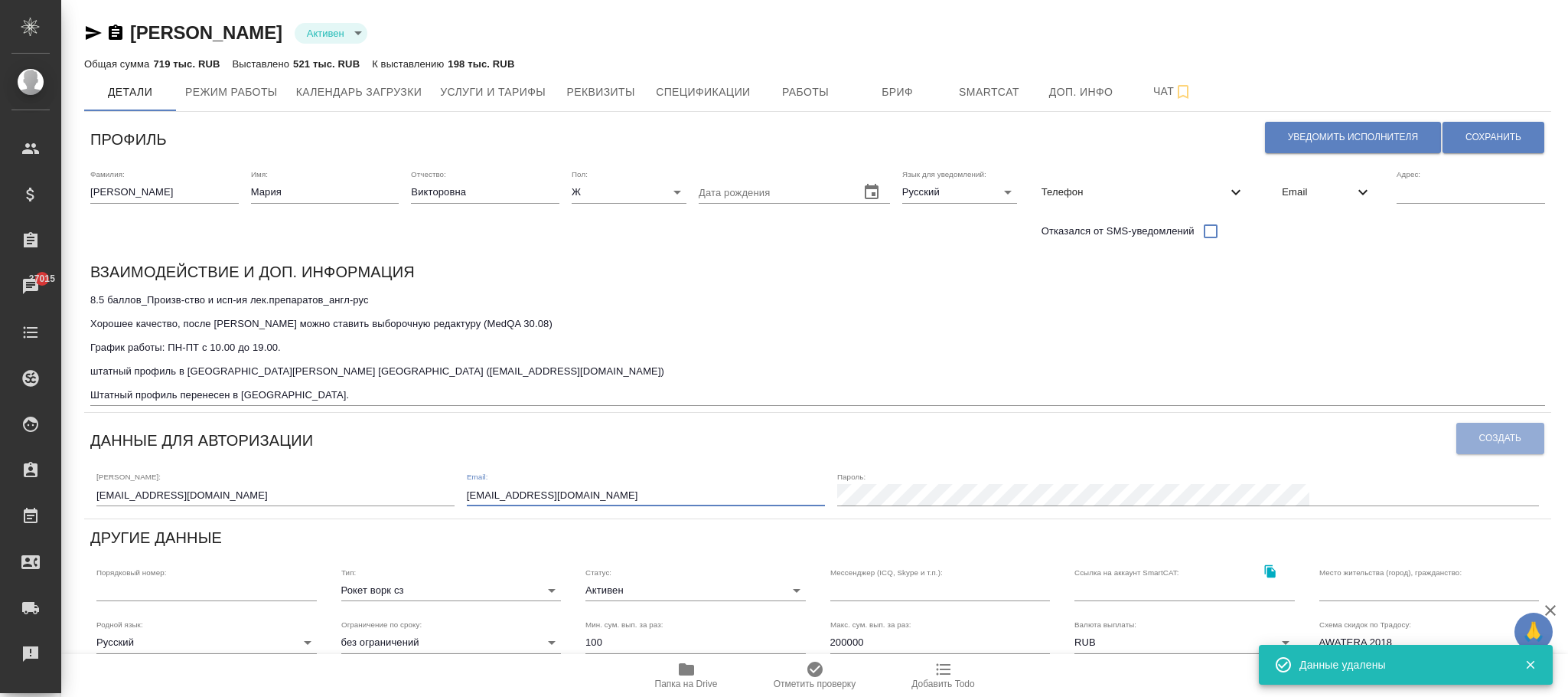
type input "m.chechilova1@awatera.com"
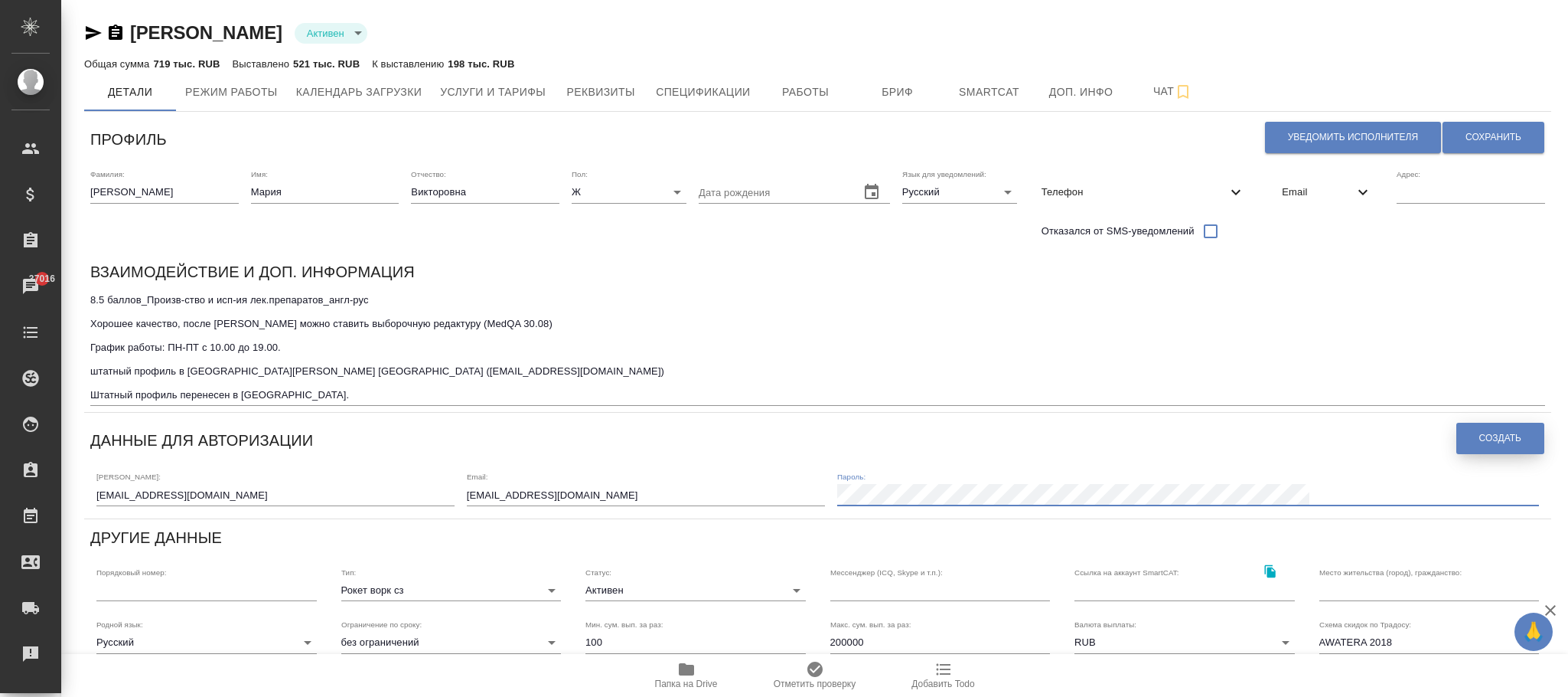
click at [1045, 444] on span "Создать" at bounding box center [1501, 439] width 42 height 13
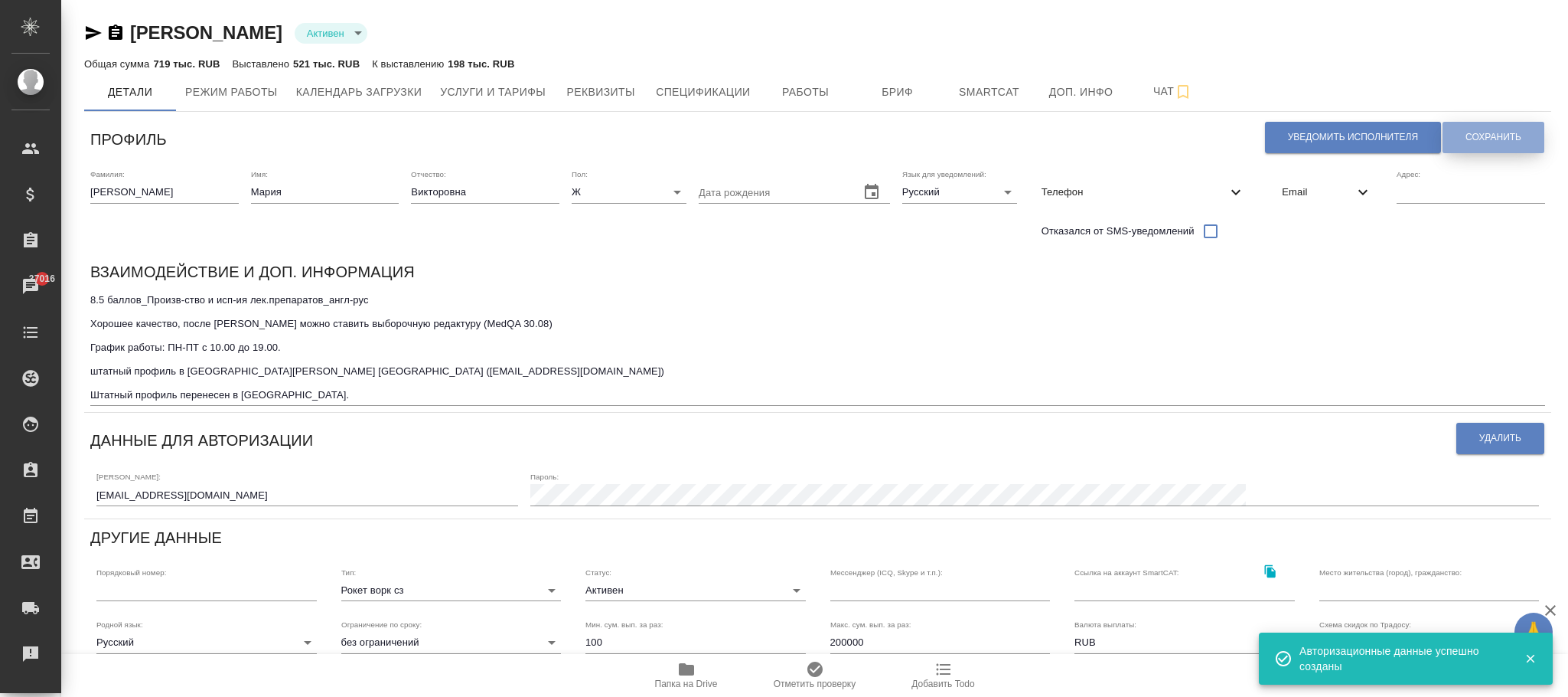
click at [1045, 129] on button "Сохранить" at bounding box center [1493, 137] width 102 height 32
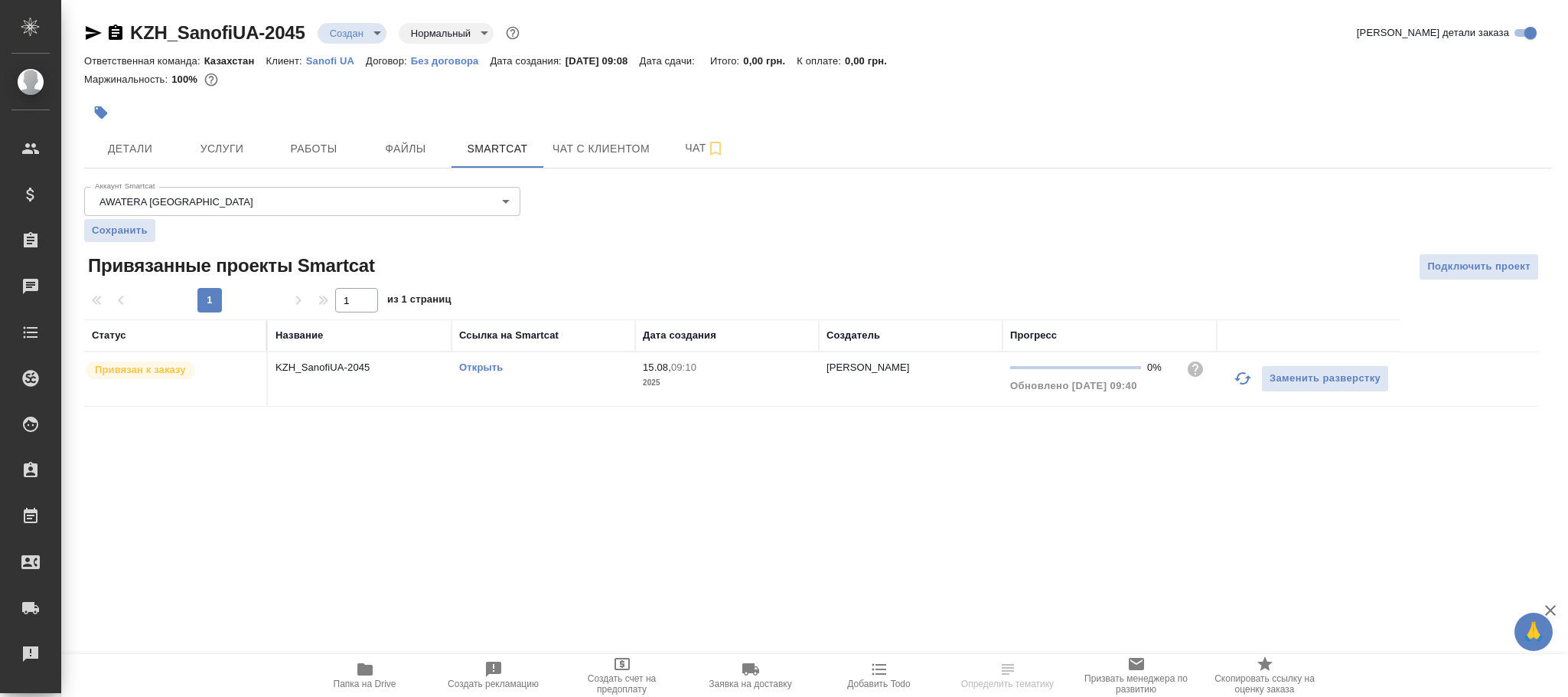
click at [736, 375] on span "15.08, 09:10" at bounding box center [727, 368] width 168 height 15
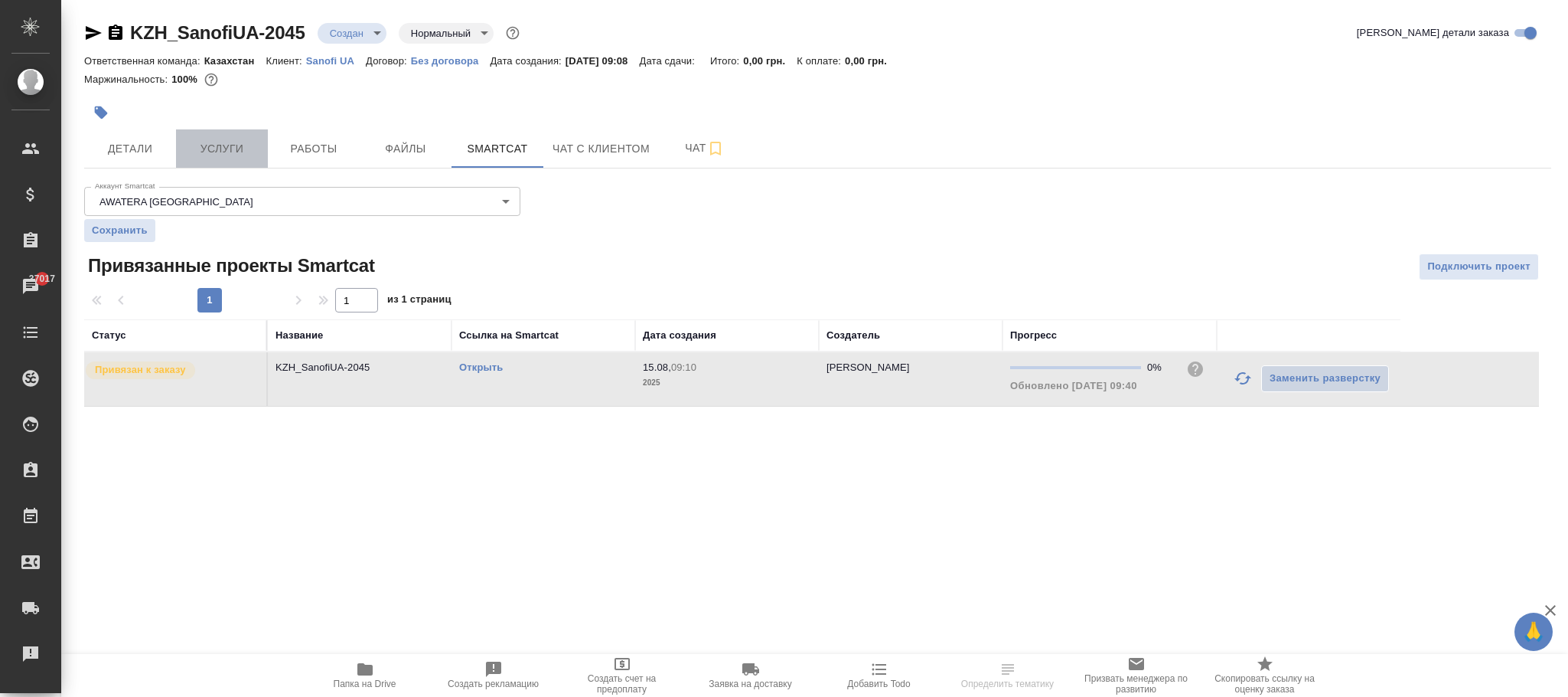
drag, startPoint x: 224, startPoint y: 152, endPoint x: 326, endPoint y: 206, distance: 115.4
click at [225, 152] on span "Услуги" at bounding box center [222, 148] width 74 height 19
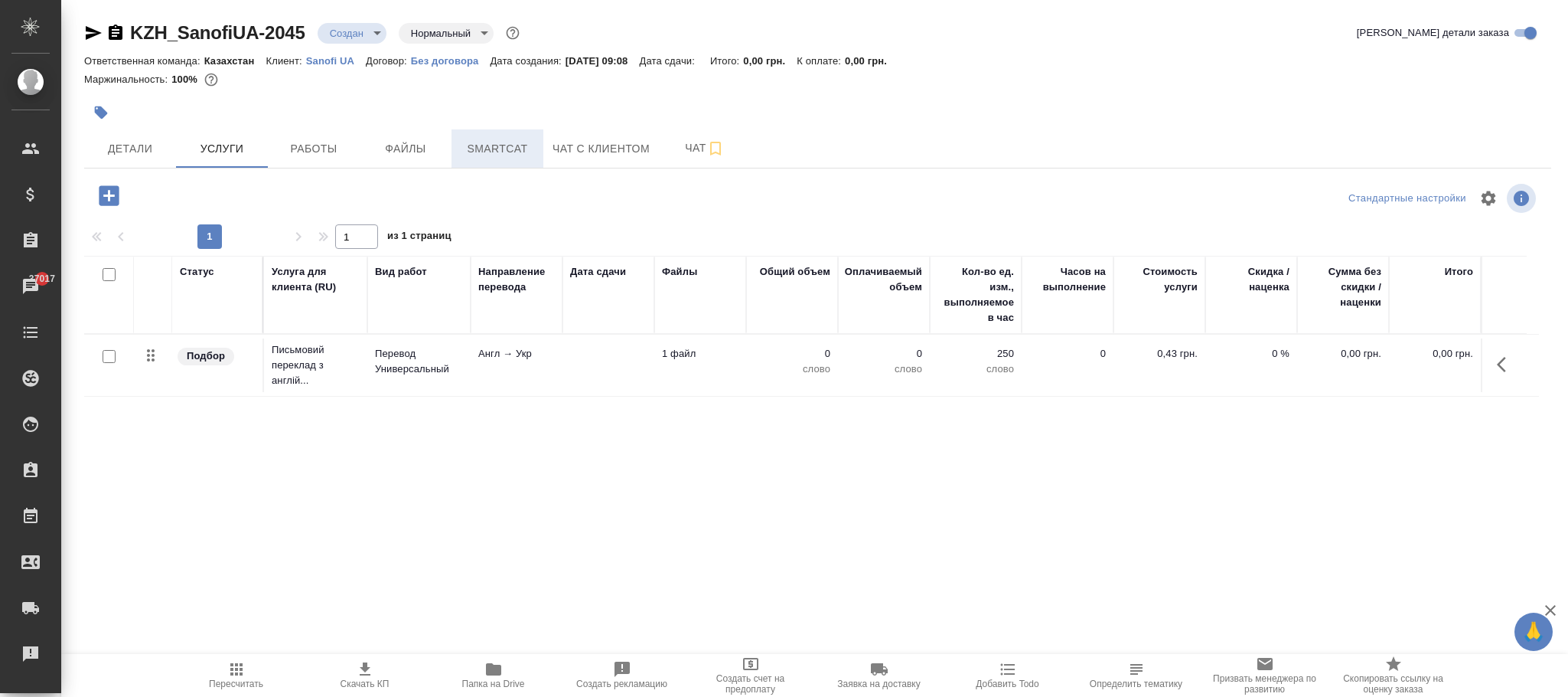
click at [487, 149] on span "Smartcat" at bounding box center [498, 148] width 74 height 19
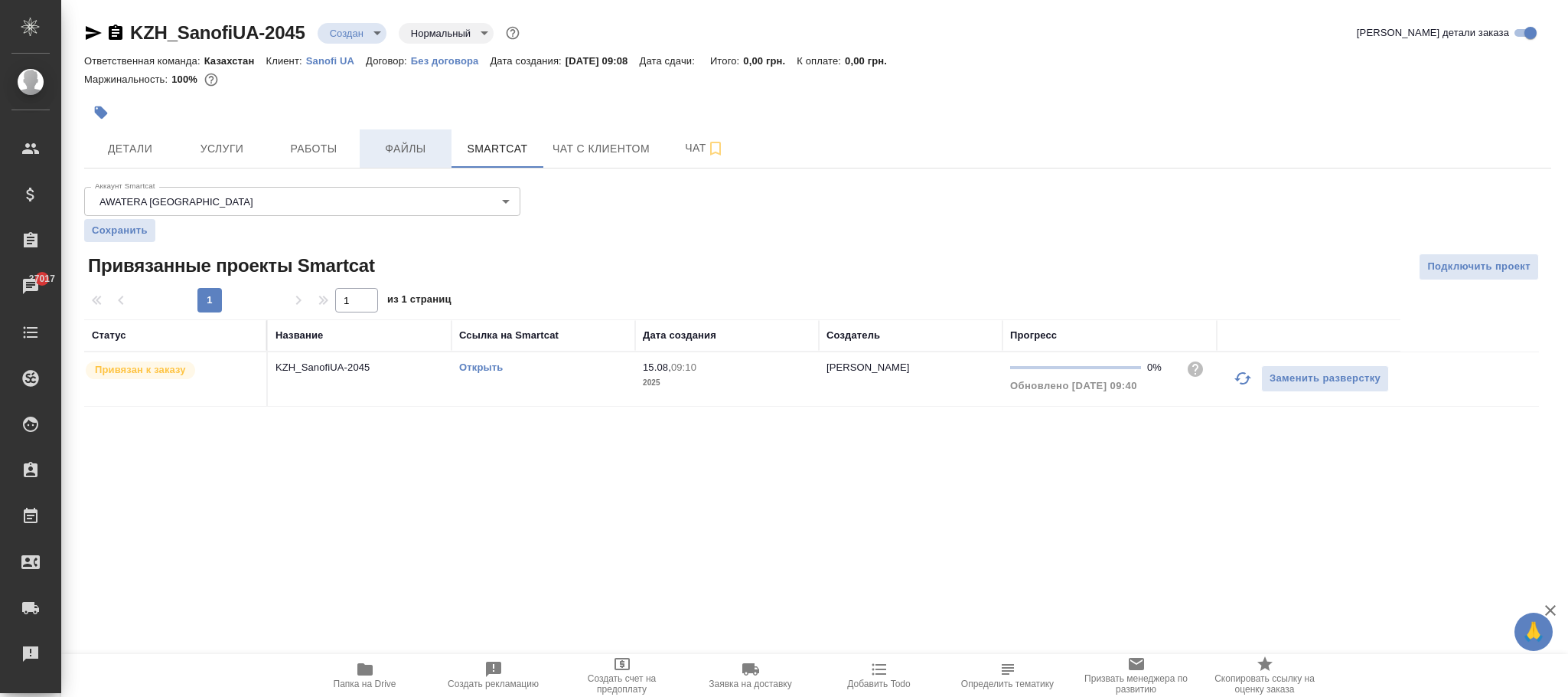
click at [384, 150] on span "Файлы" at bounding box center [406, 148] width 74 height 19
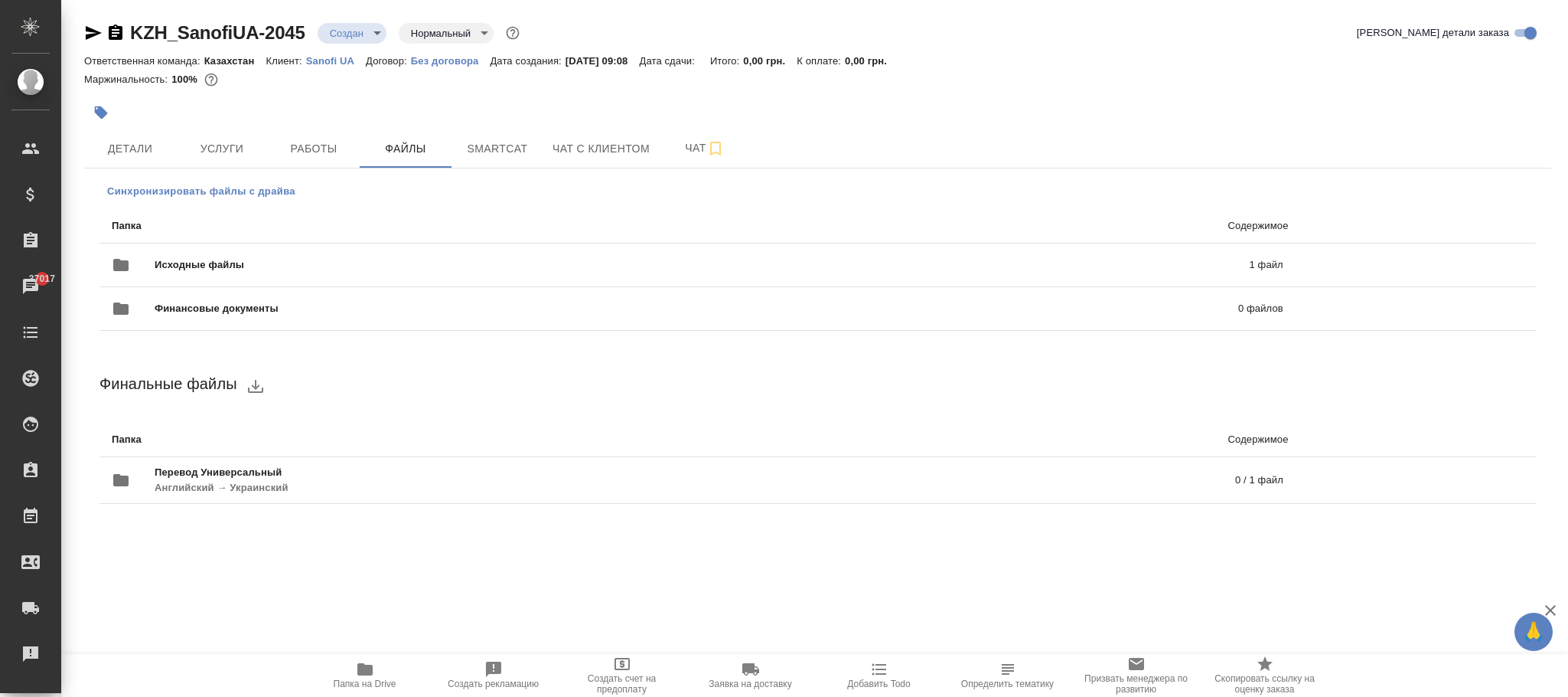
click at [207, 189] on span "Синхронизировать файлы с драйва" at bounding box center [201, 191] width 188 height 15
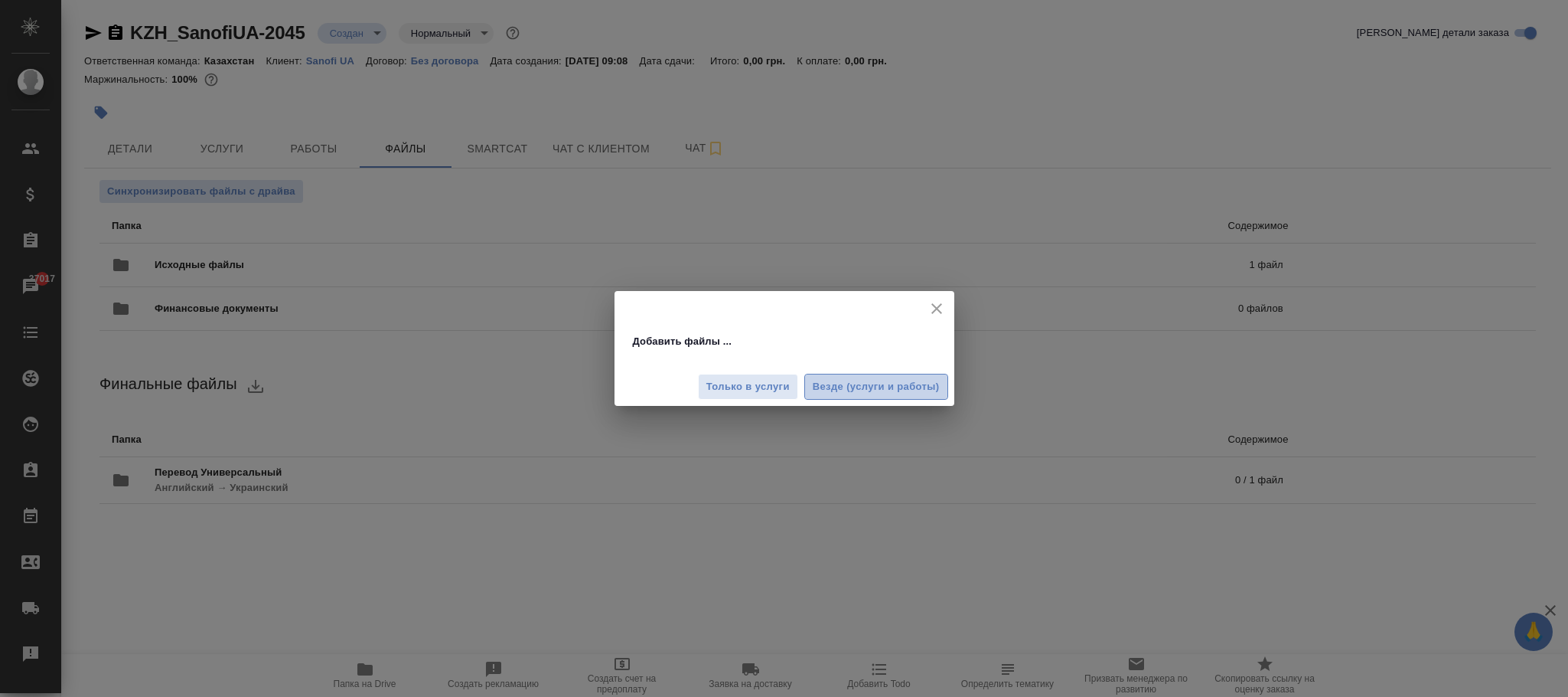
click at [905, 377] on button "Везде (услуги и работы)" at bounding box center [876, 387] width 144 height 26
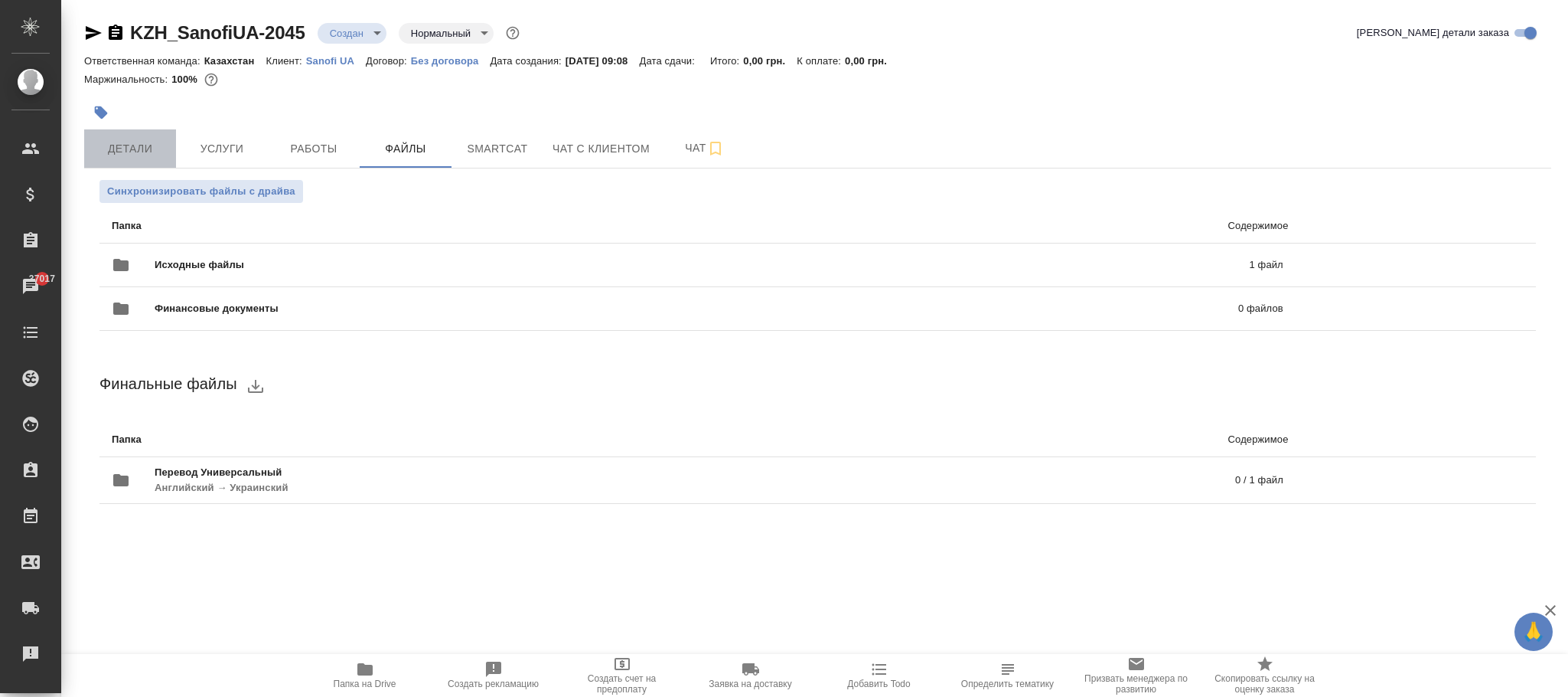
click at [131, 150] on span "Детали" at bounding box center [130, 148] width 74 height 19
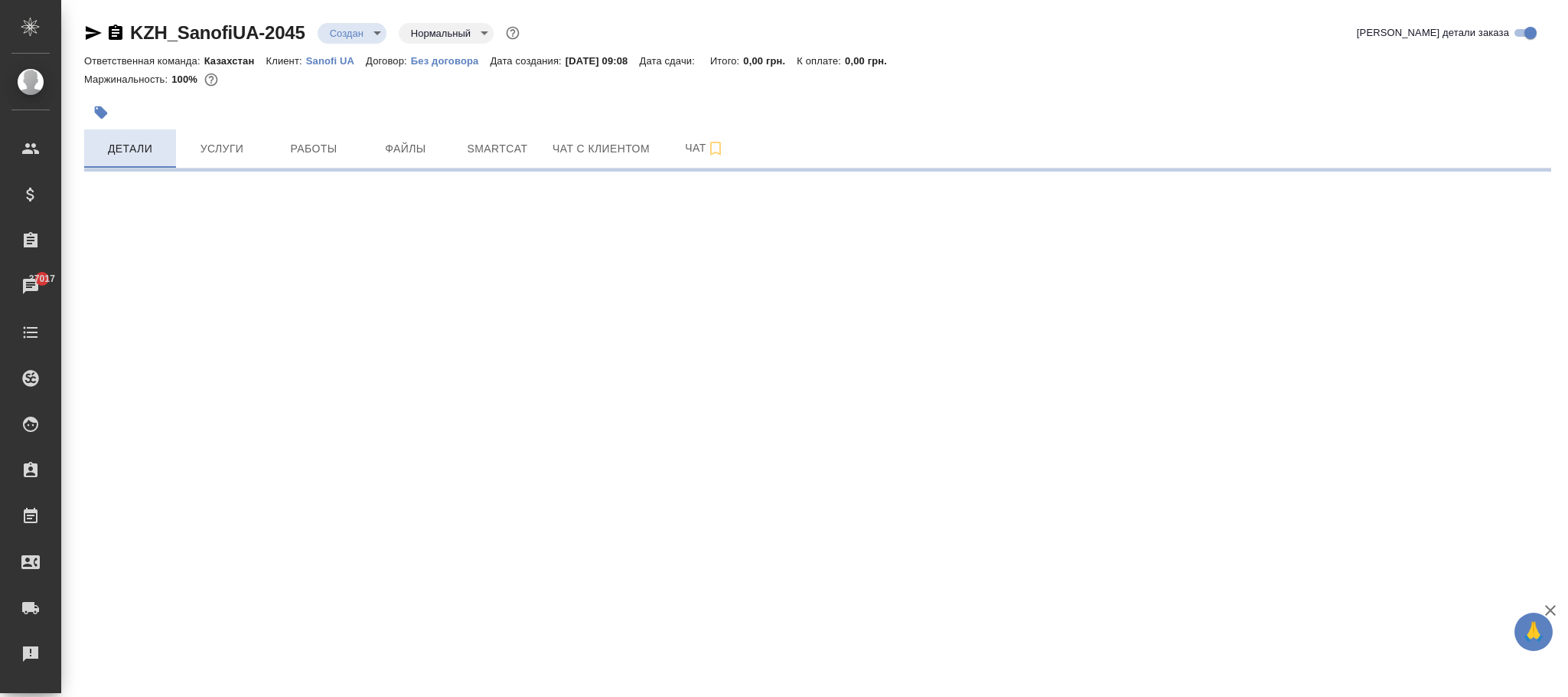
select select "RU"
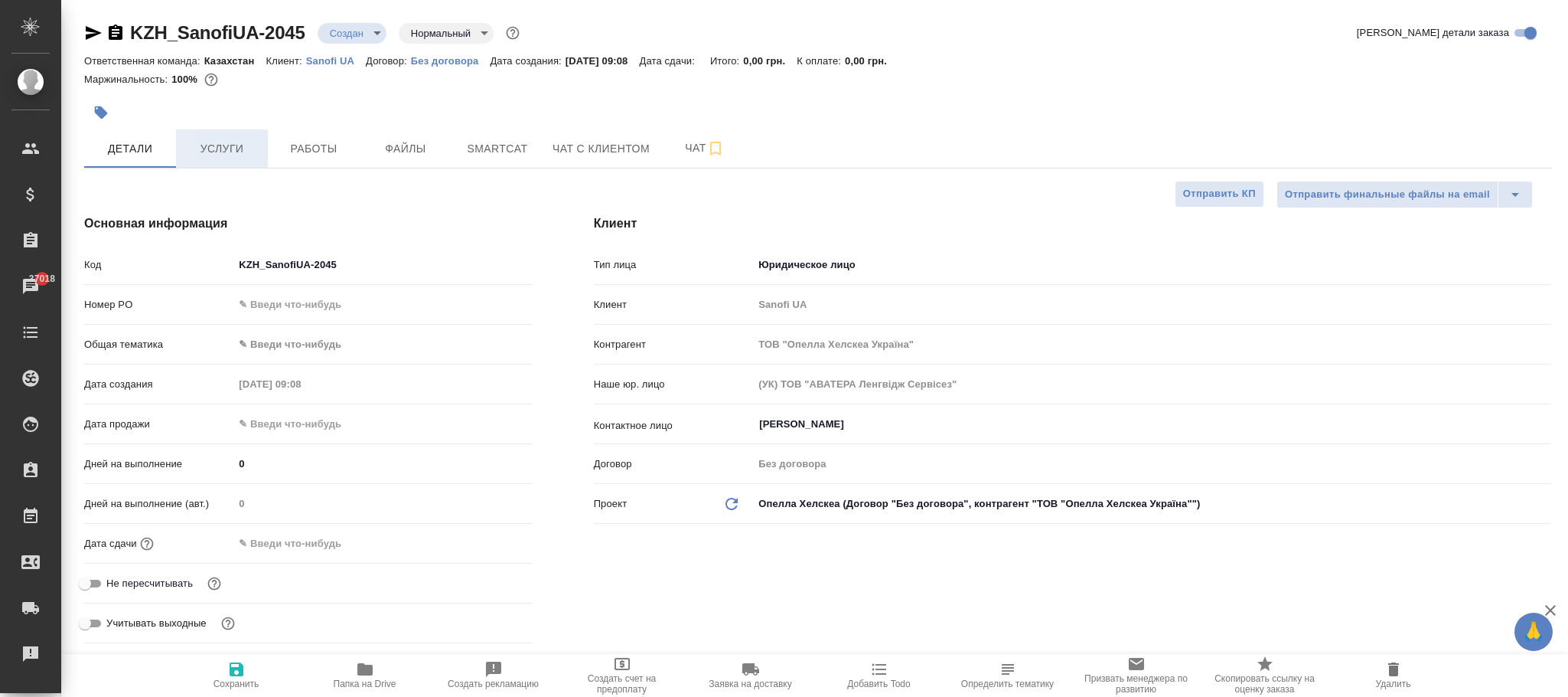
type textarea "x"
click at [230, 147] on span "Услуги" at bounding box center [222, 148] width 74 height 19
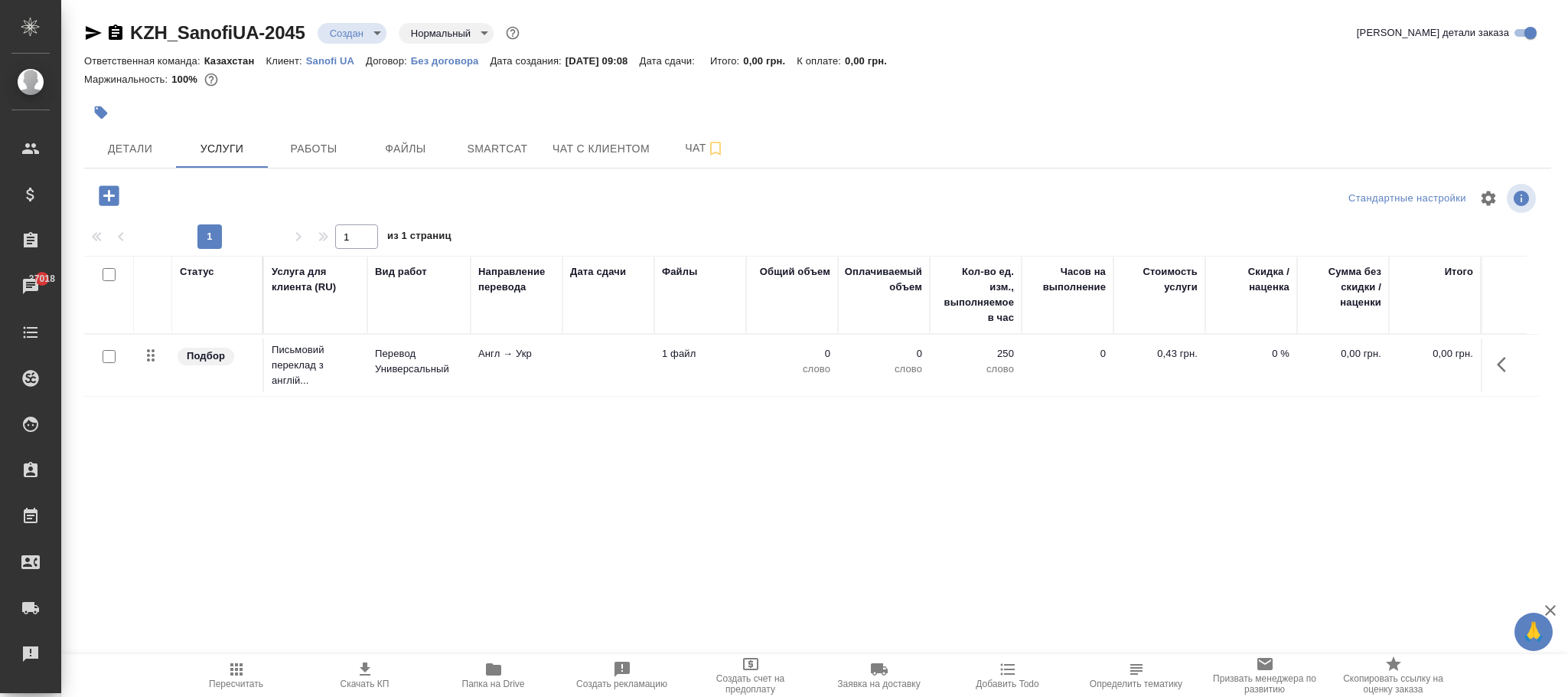
click at [1503, 368] on icon "button" at bounding box center [1506, 364] width 18 height 18
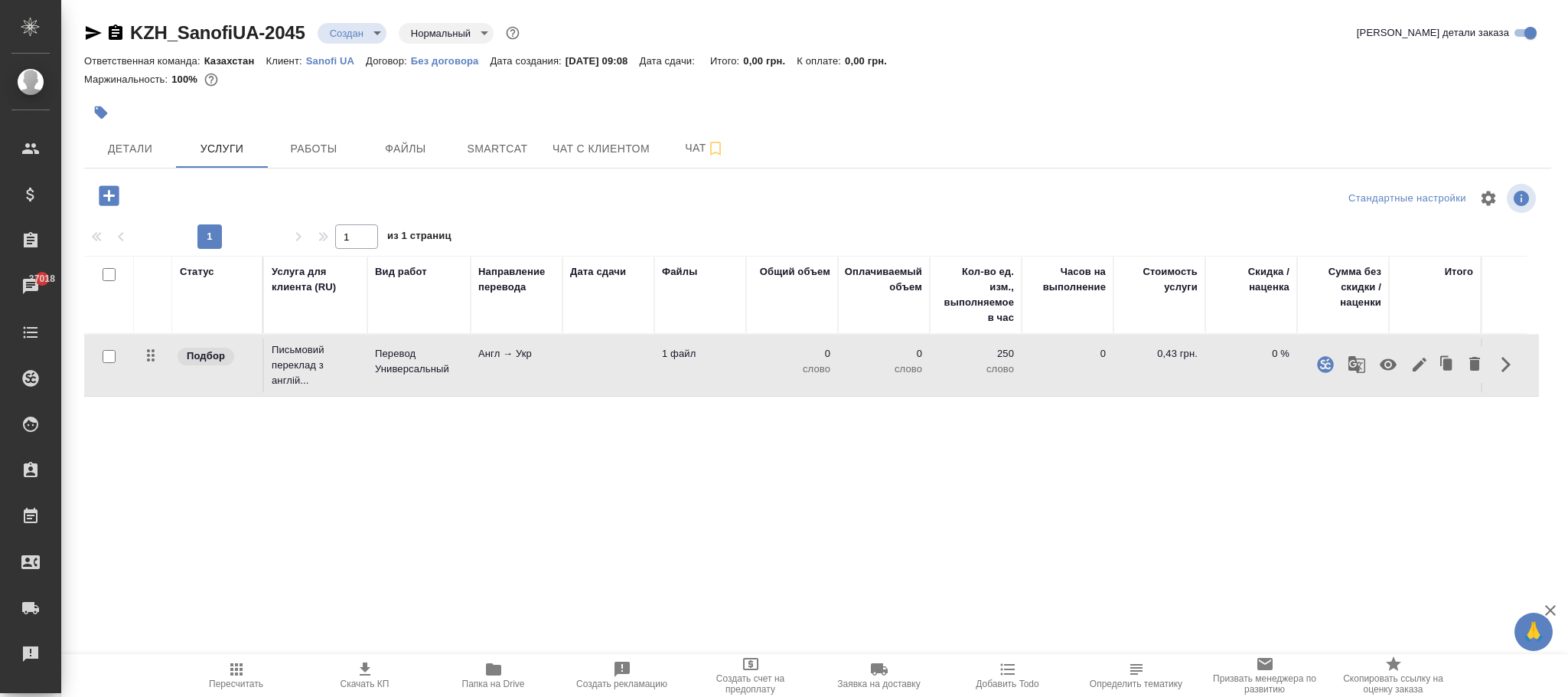
click at [949, 536] on div "Статус Услуга для клиента (RU) Вид работ Направление перевода Дата сдачи Файлы …" at bounding box center [812, 420] width 1455 height 329
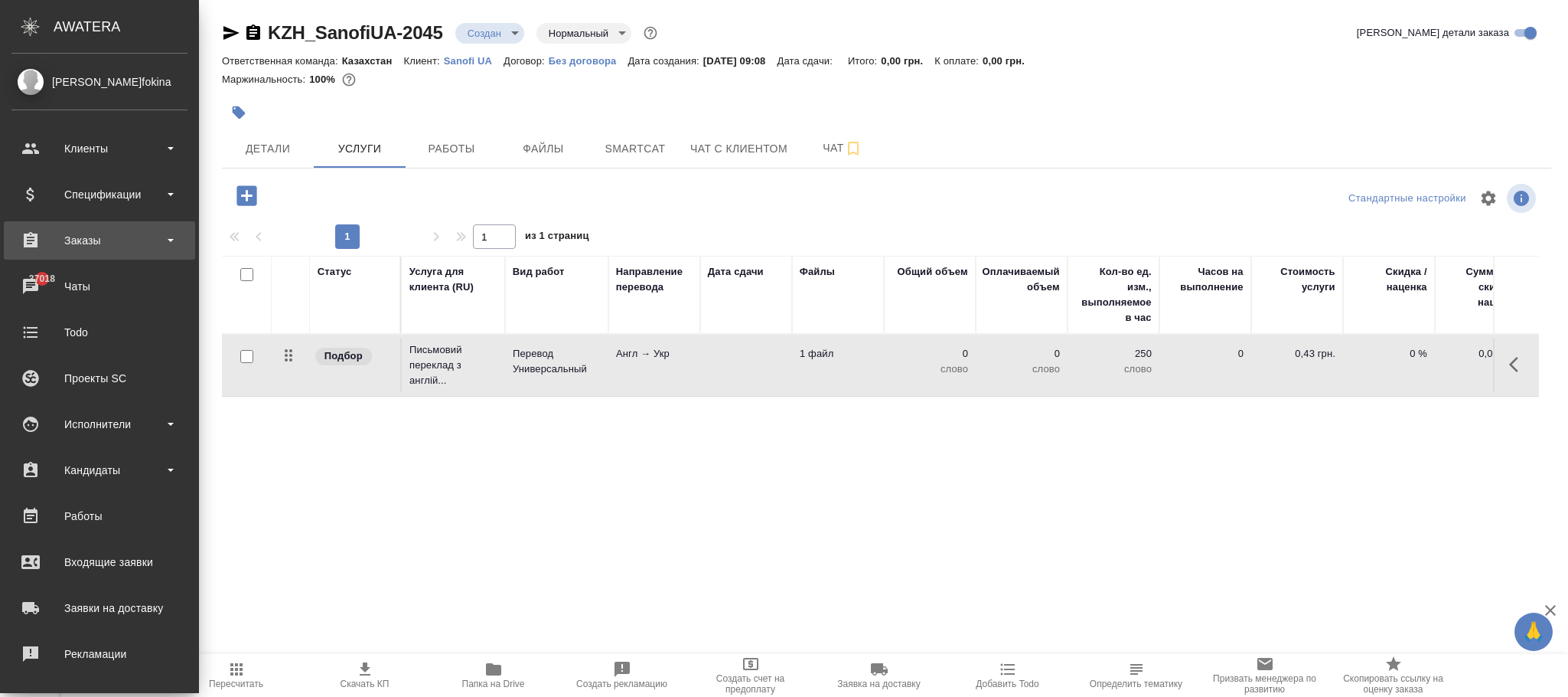
click at [106, 229] on div "Заказы" at bounding box center [100, 240] width 176 height 23
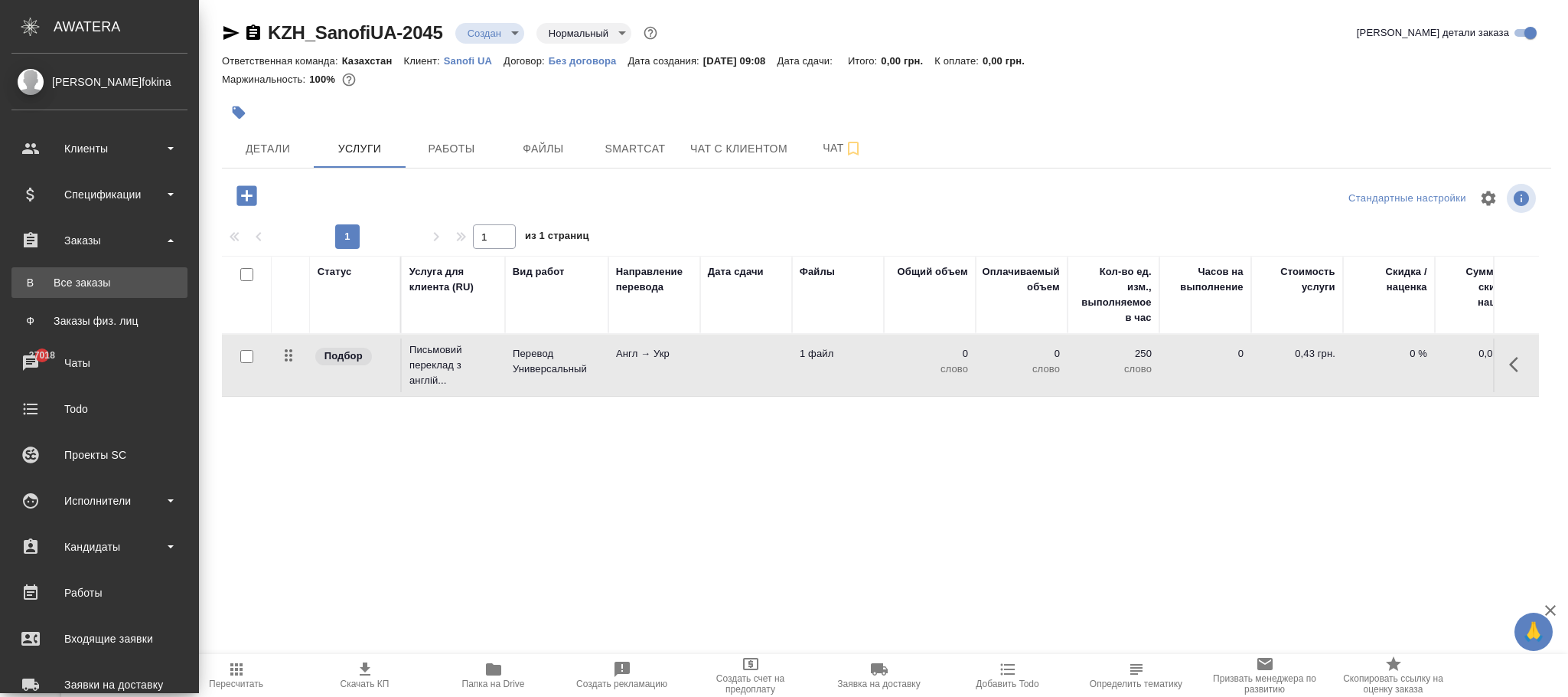
click at [104, 281] on div "Все заказы" at bounding box center [99, 282] width 161 height 15
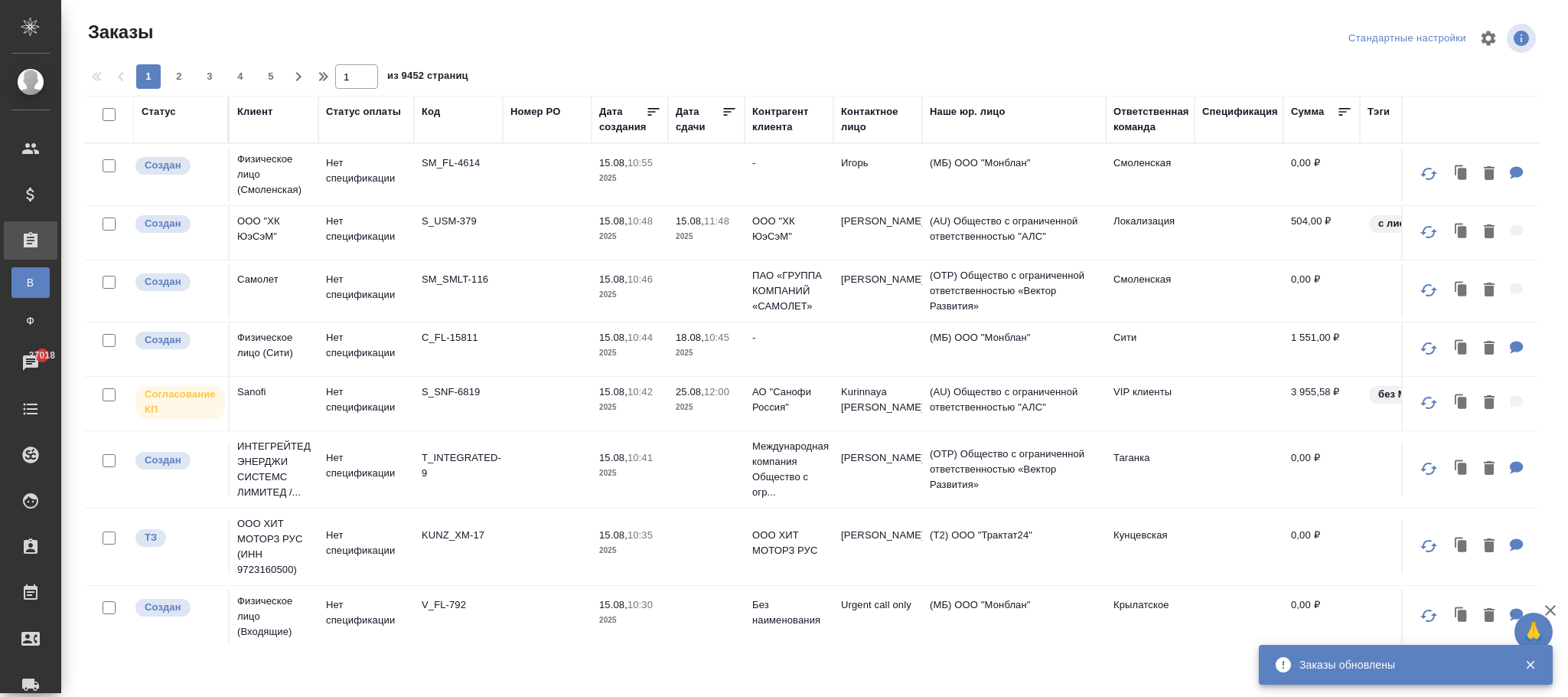
click at [435, 111] on div "Код" at bounding box center [431, 111] width 18 height 15
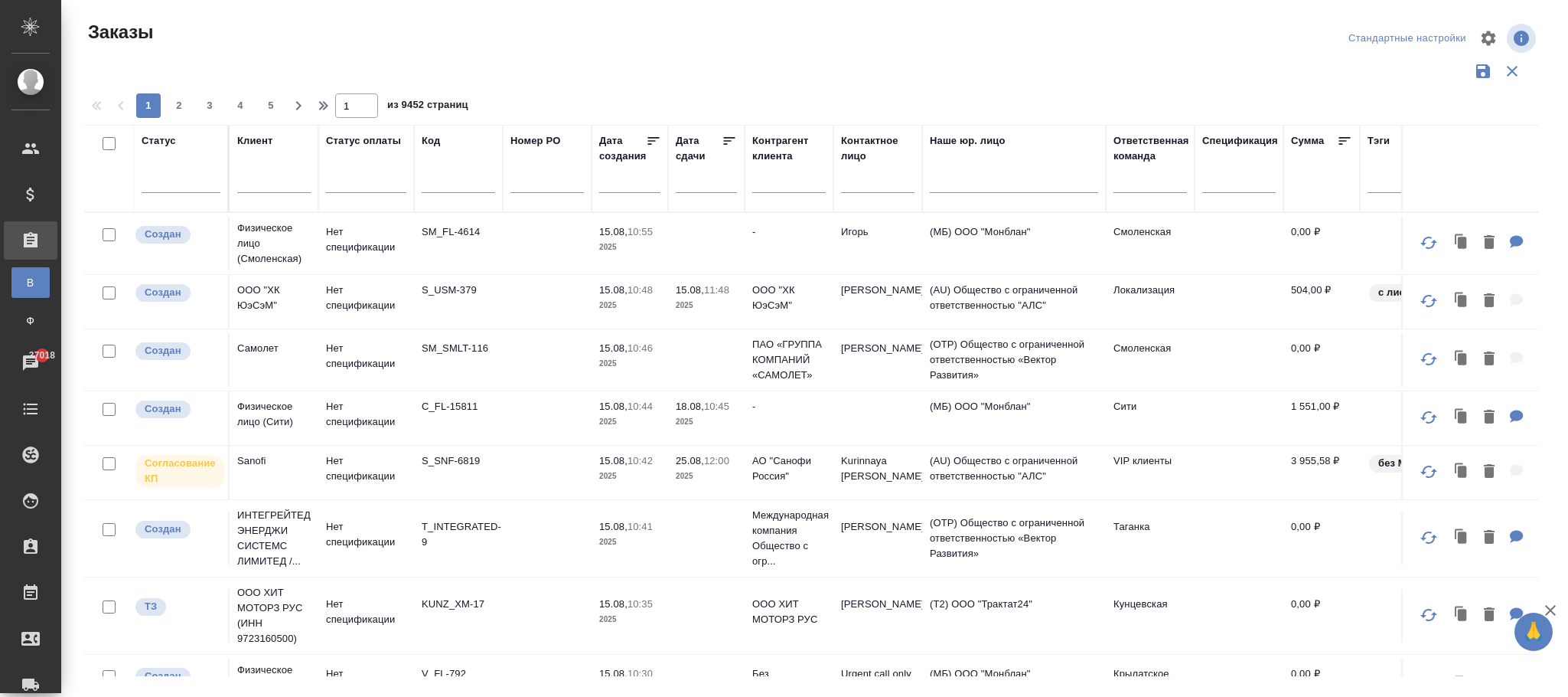
click at [447, 181] on input "text" at bounding box center [458, 183] width 74 height 19
paste input "T_FL-25897"
type input "T_FL-25897"
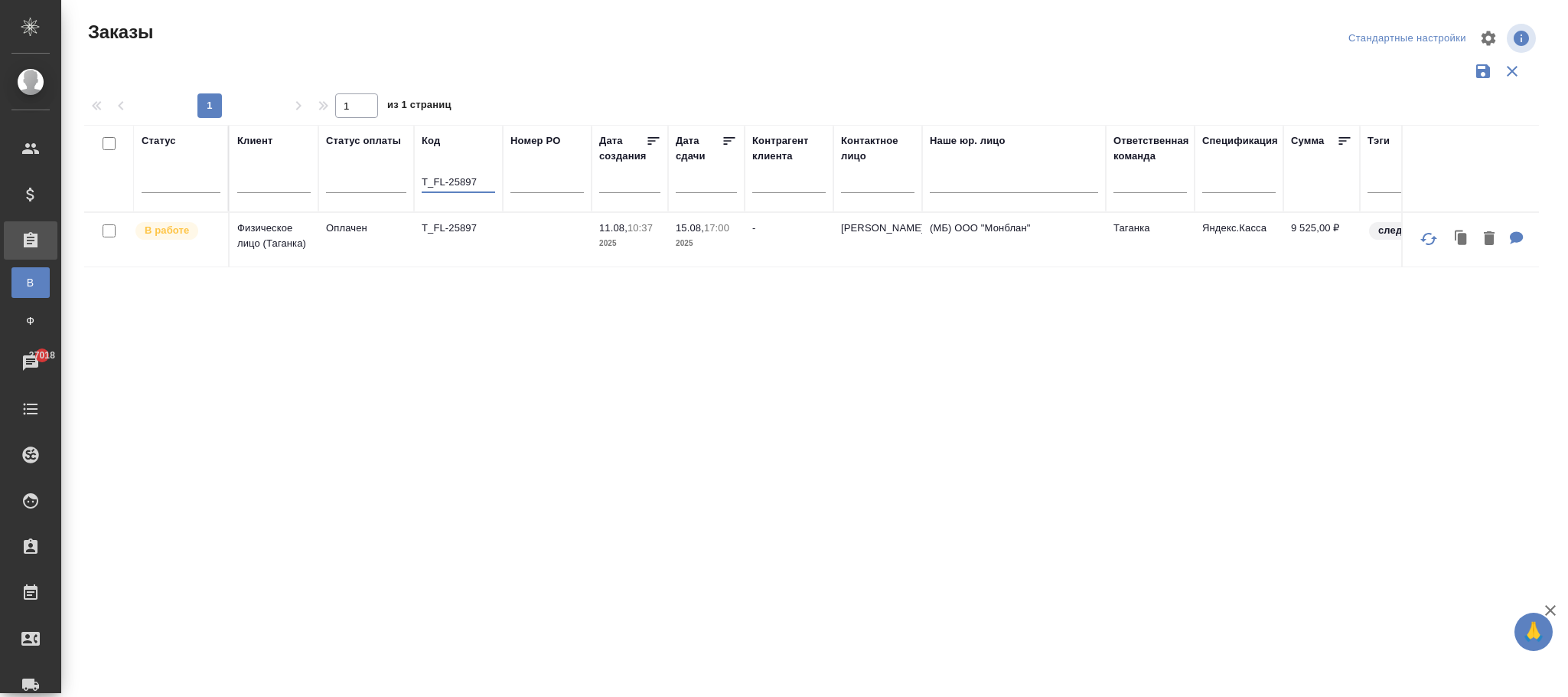
click at [579, 248] on td at bounding box center [548, 239] width 89 height 54
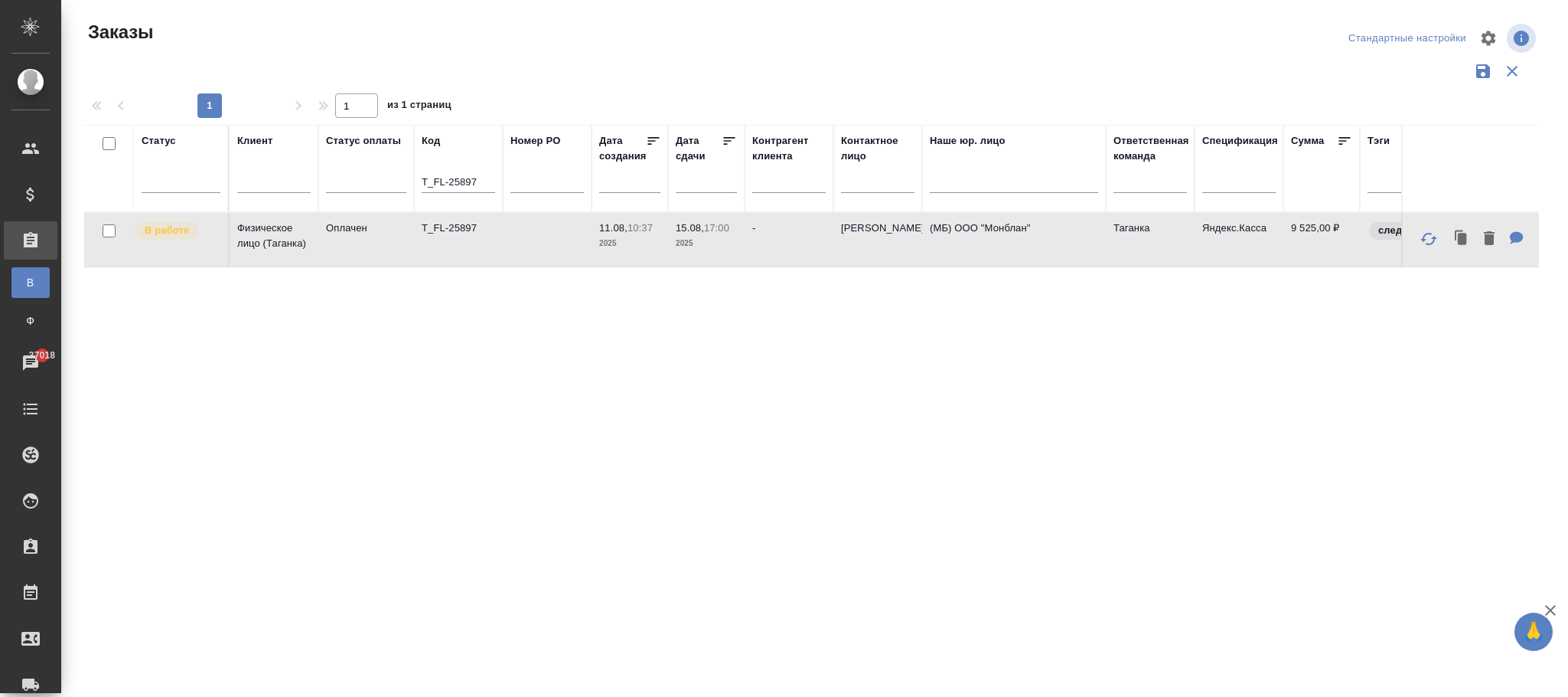
click at [579, 248] on td at bounding box center [548, 239] width 89 height 54
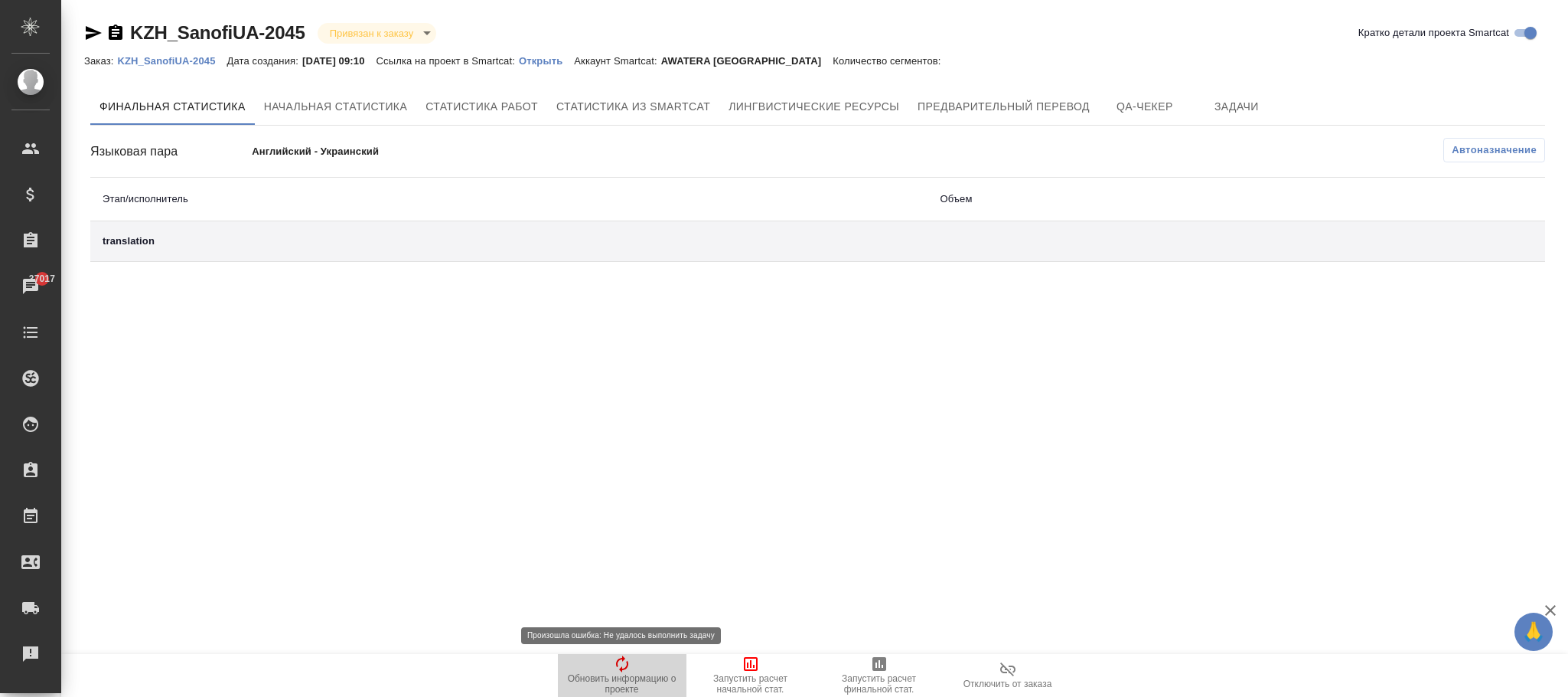
click at [620, 664] on icon "button" at bounding box center [622, 664] width 18 height 18
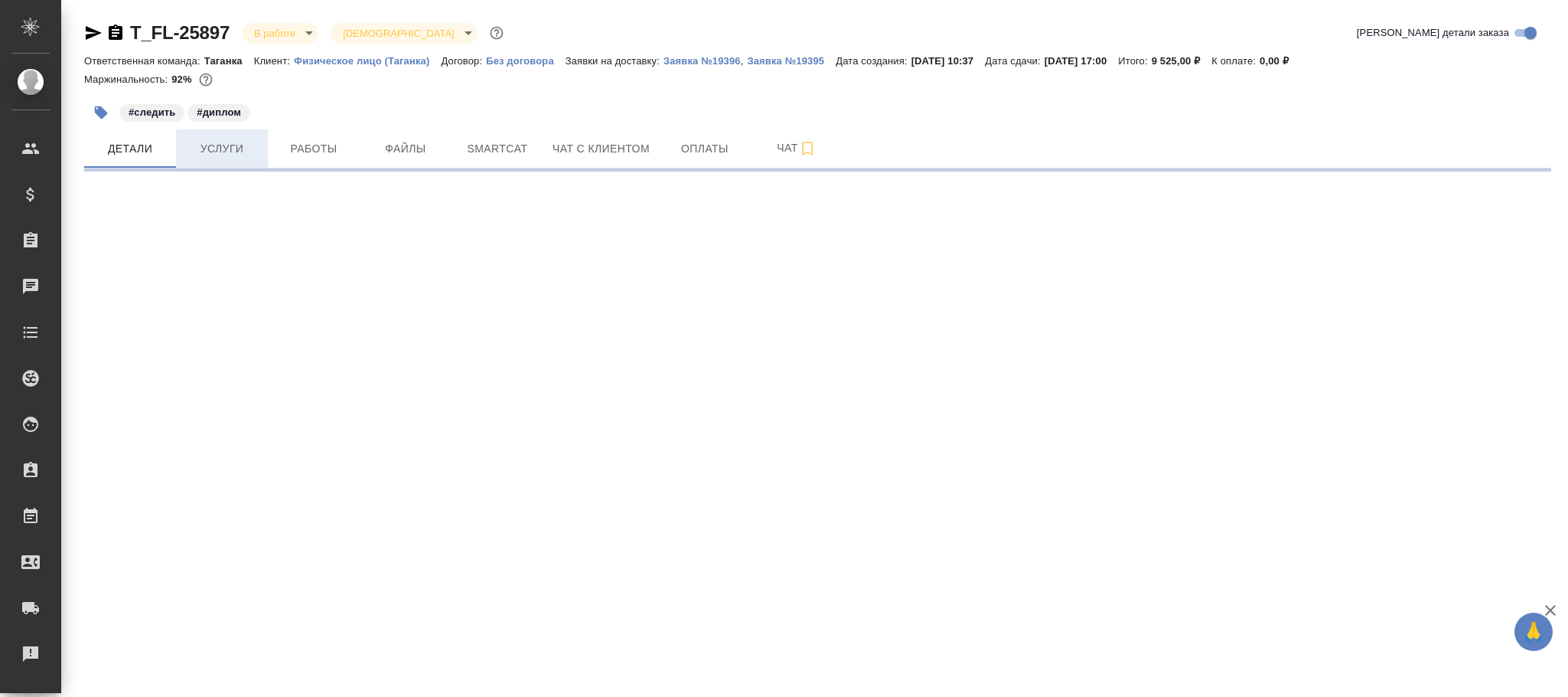
click at [225, 154] on span "Услуги" at bounding box center [222, 148] width 74 height 19
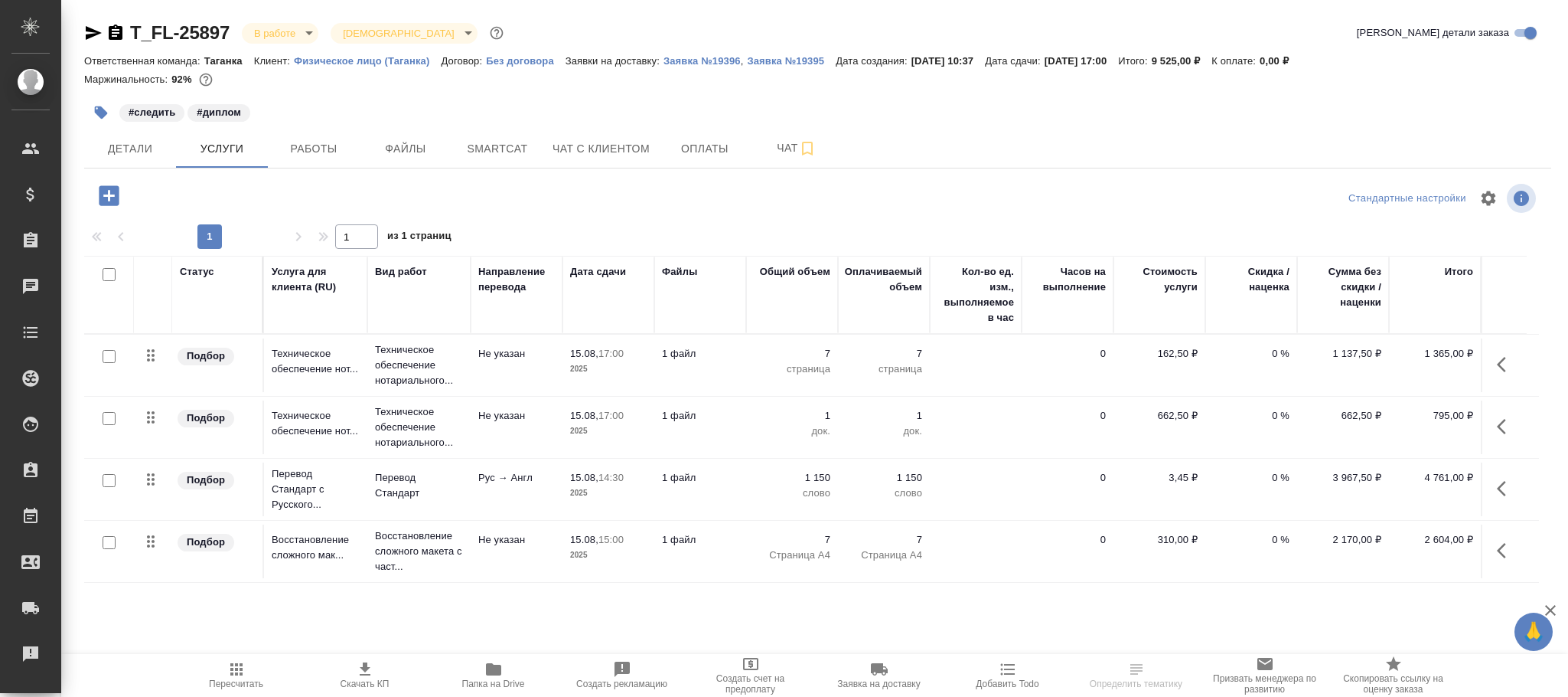
click at [1504, 366] on icon "button" at bounding box center [1506, 364] width 18 height 18
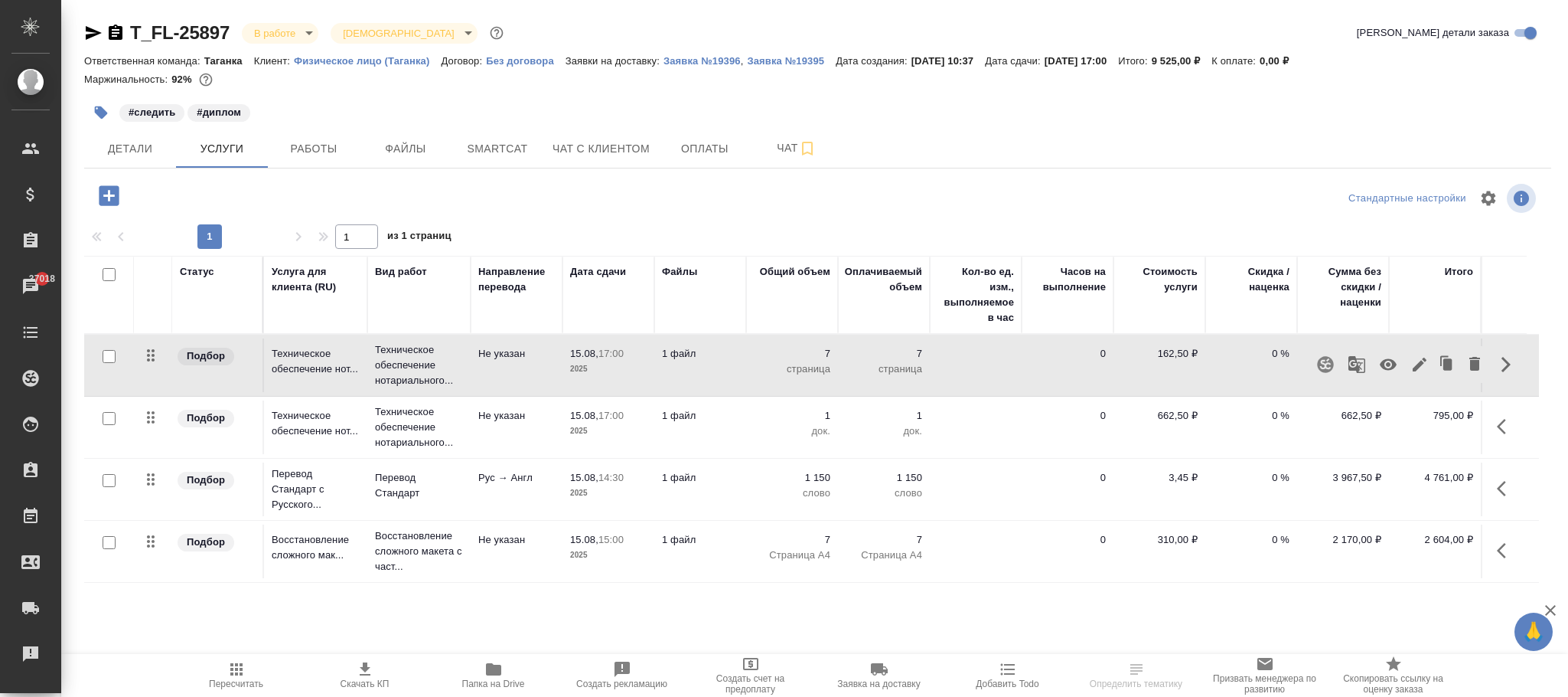
click at [1504, 432] on icon "button" at bounding box center [1506, 427] width 18 height 18
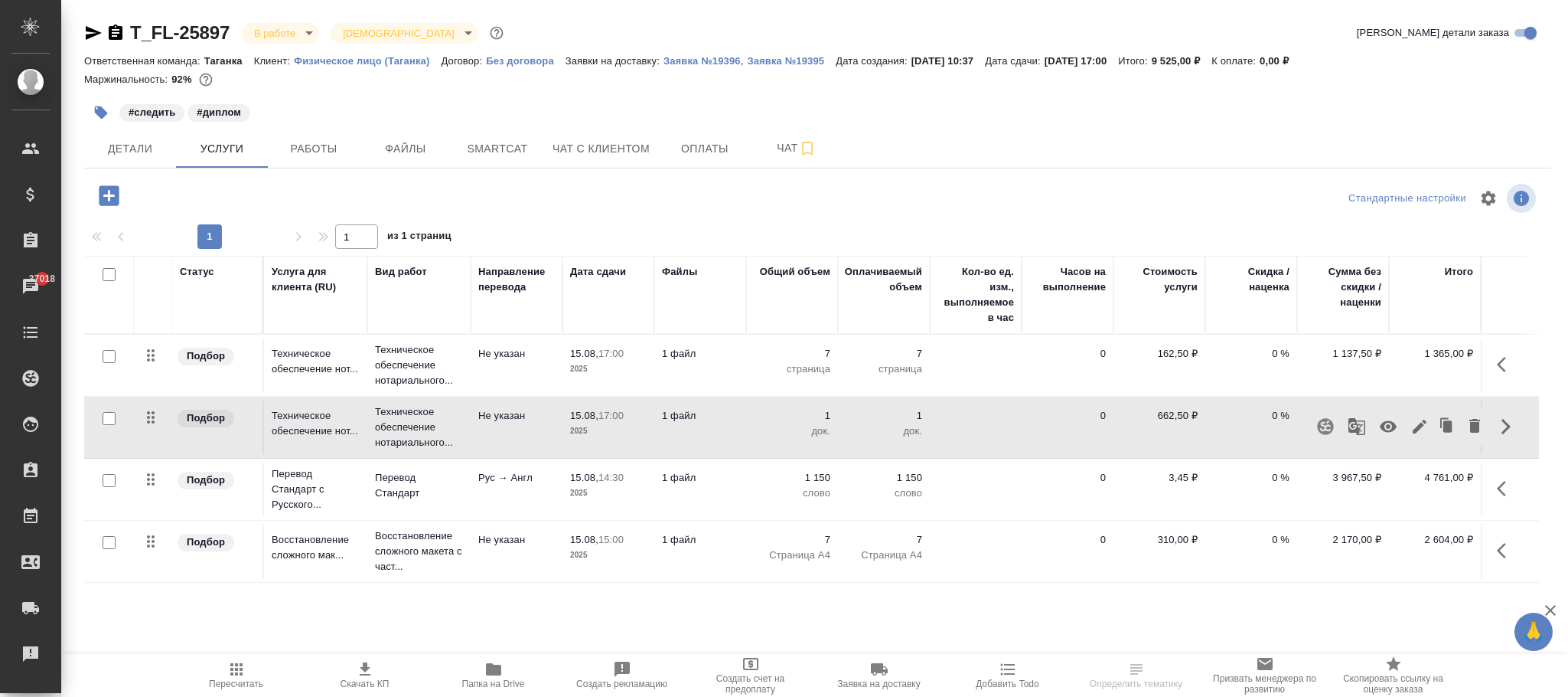
click at [1503, 496] on icon "button" at bounding box center [1502, 488] width 9 height 15
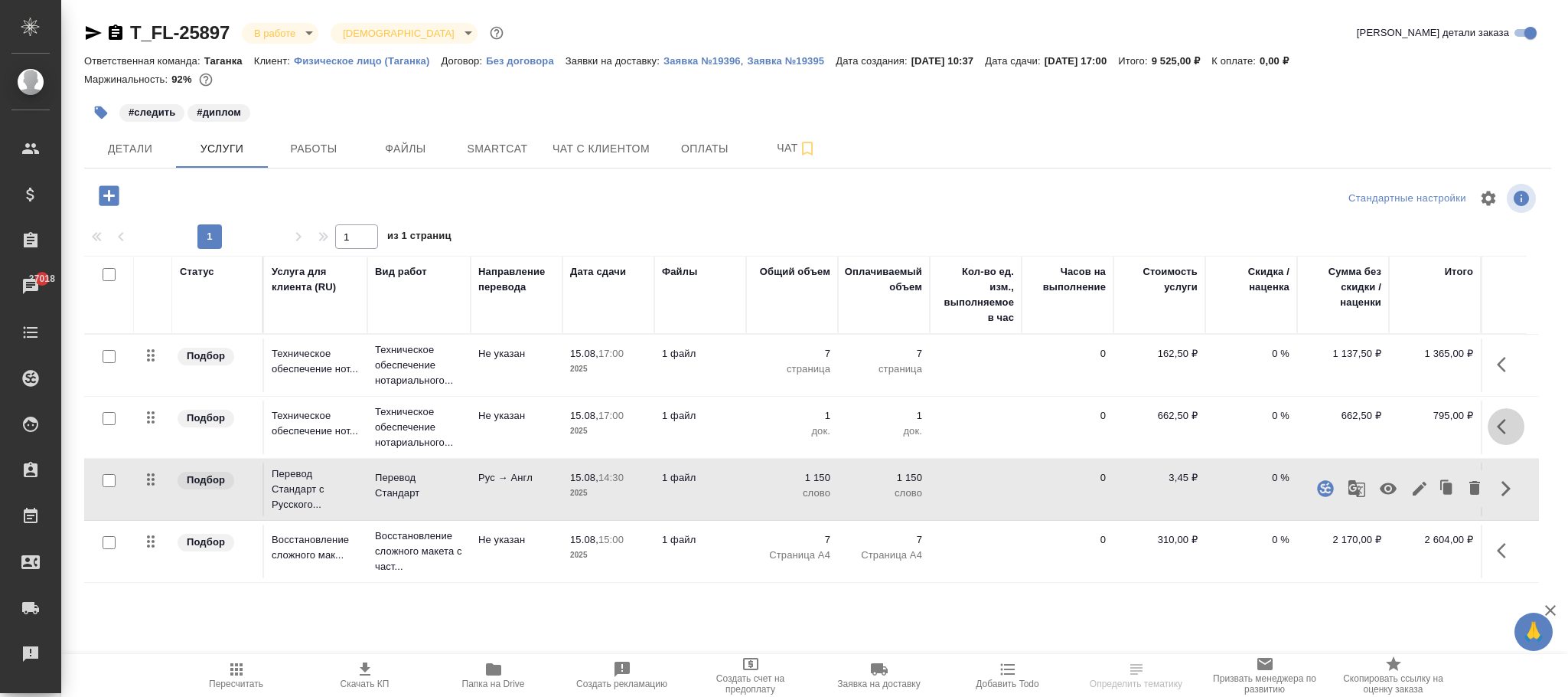
click at [1511, 432] on icon "button" at bounding box center [1506, 427] width 18 height 18
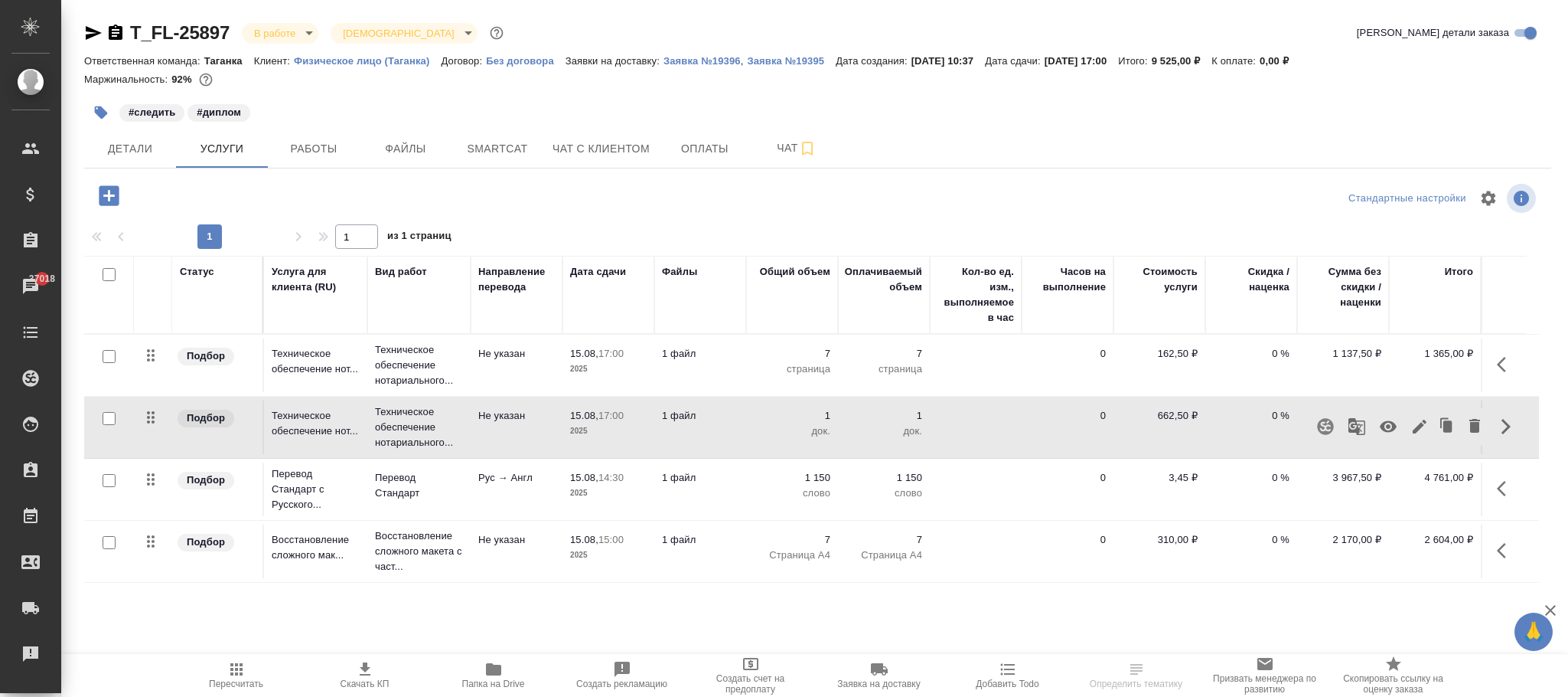
click at [1503, 504] on button "button" at bounding box center [1506, 489] width 36 height 36
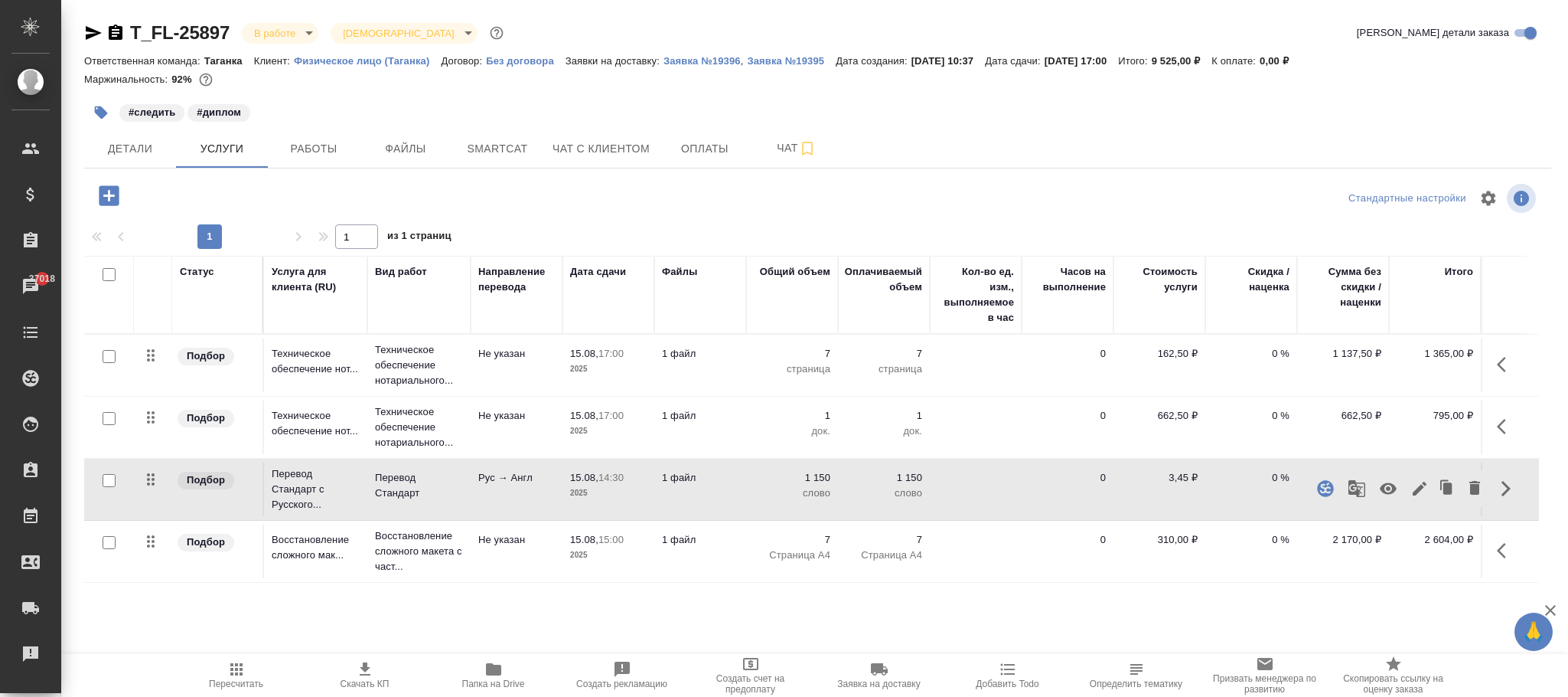
click at [1500, 548] on icon "button" at bounding box center [1506, 551] width 18 height 18
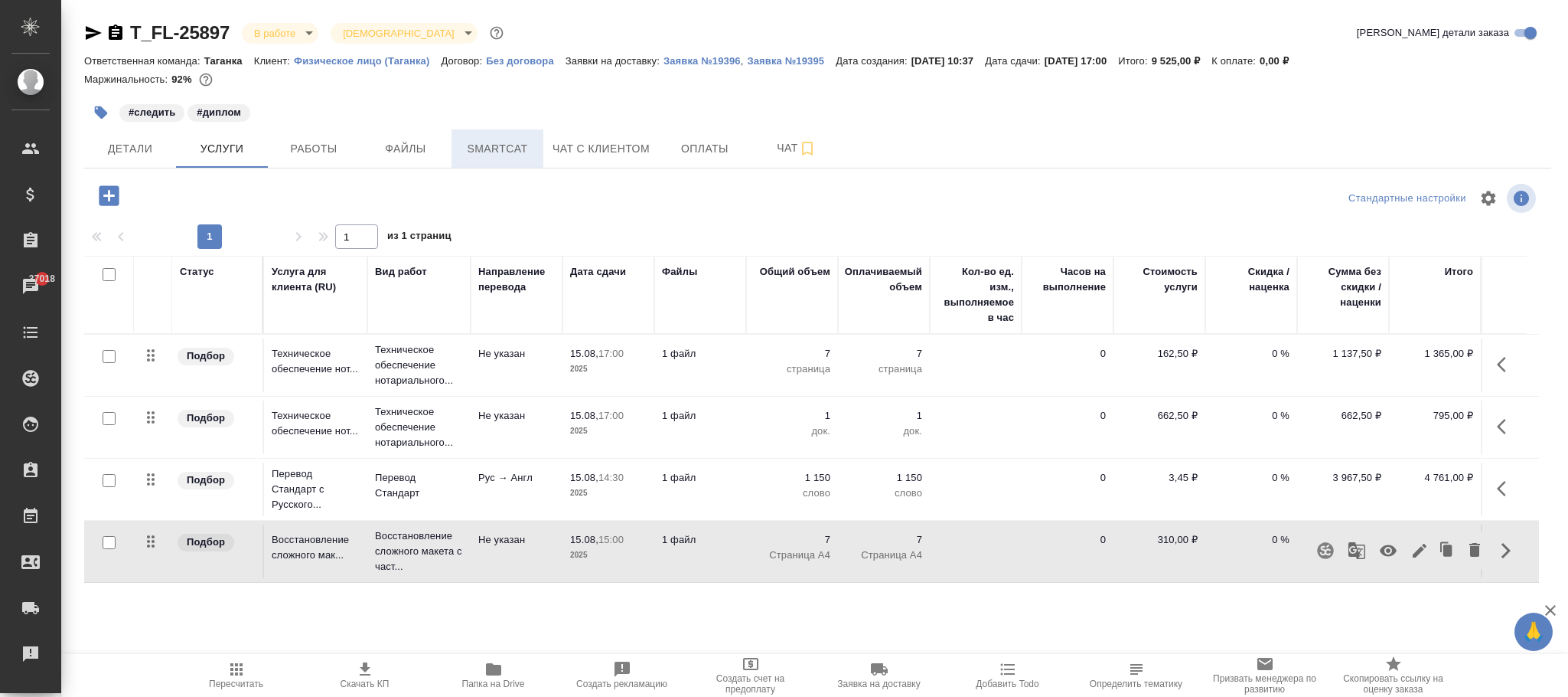
click at [496, 140] on span "Smartcat" at bounding box center [498, 148] width 74 height 19
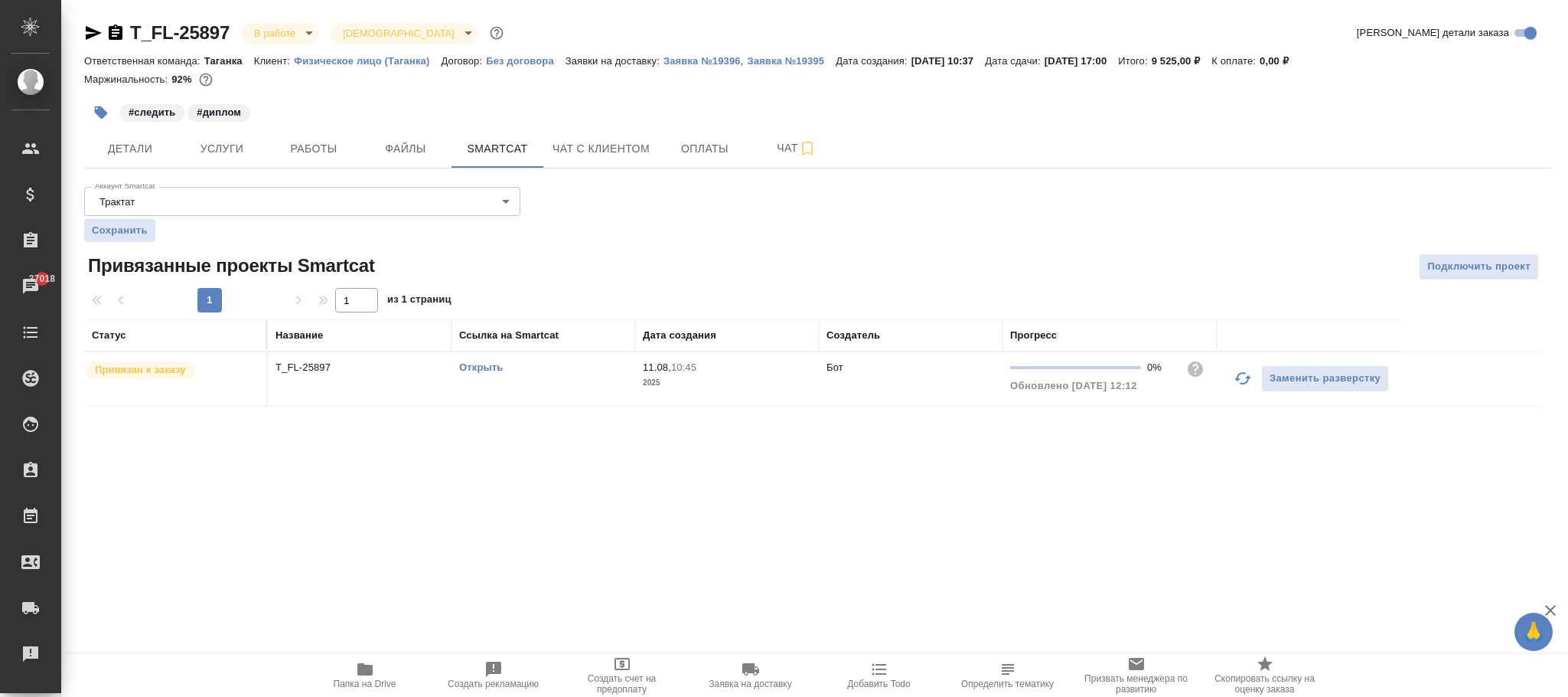
click at [583, 375] on div "Открыть" at bounding box center [543, 368] width 168 height 15
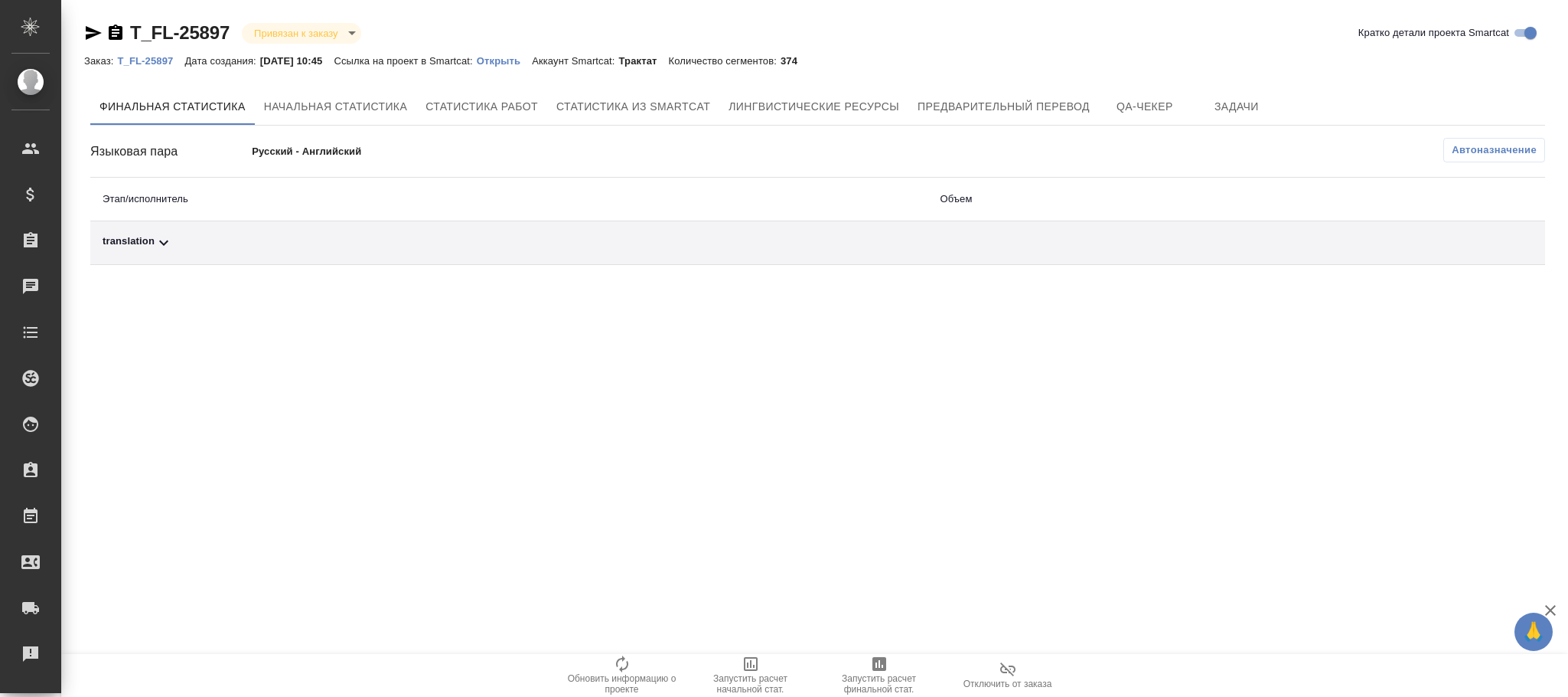
click at [528, 67] on div "Заказ: T_FL-25897 Дата создания: [DATE] 10:45 Ссылка на проект в Smartcat: Откр…" at bounding box center [447, 60] width 725 height 18
click at [528, 60] on p "Открыть" at bounding box center [504, 61] width 55 height 12
click at [527, 63] on p "Открыть" at bounding box center [504, 61] width 55 height 12
